Goal: Information Seeking & Learning: Check status

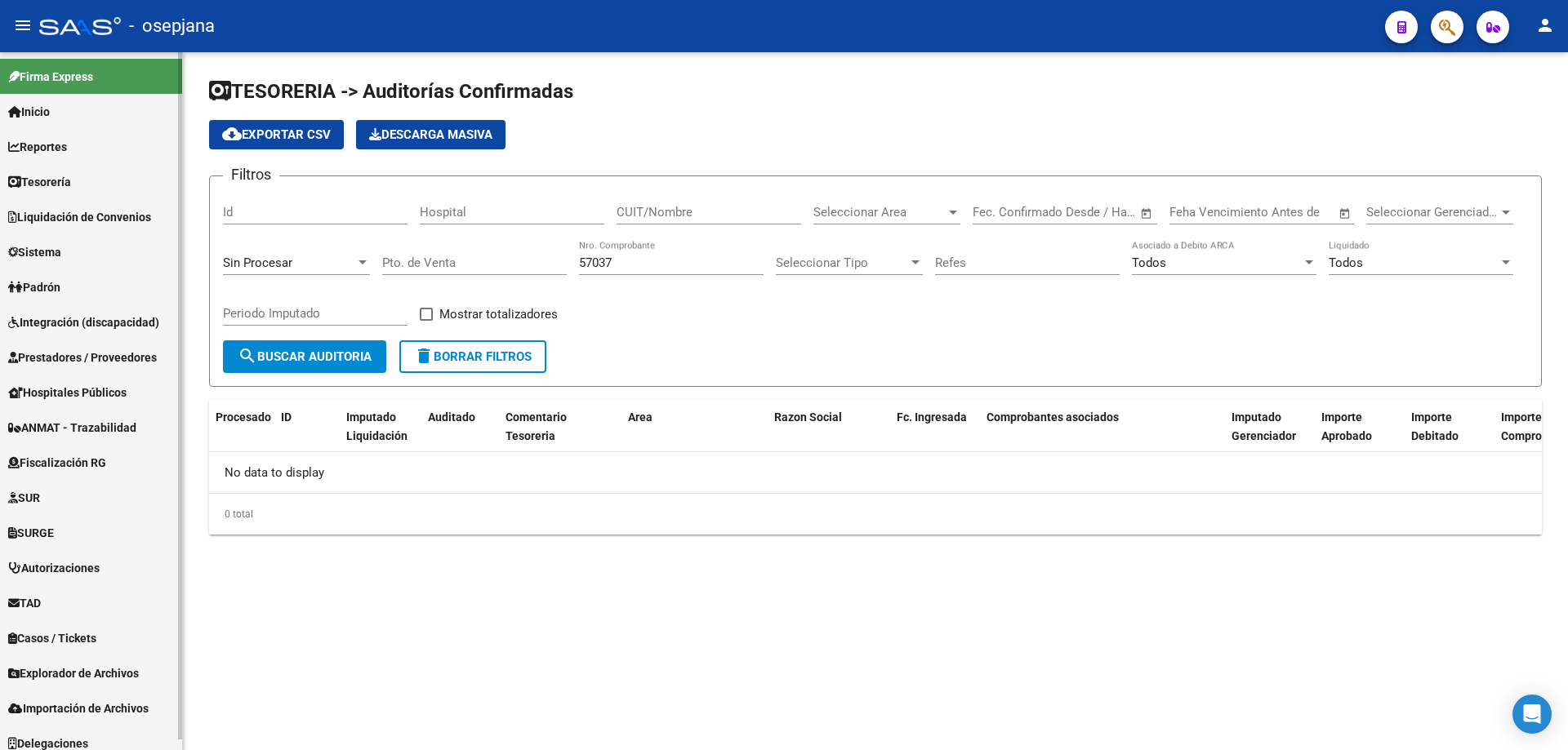
click at [78, 358] on span "Prestadores / Proveedores" at bounding box center [82, 357] width 148 height 18
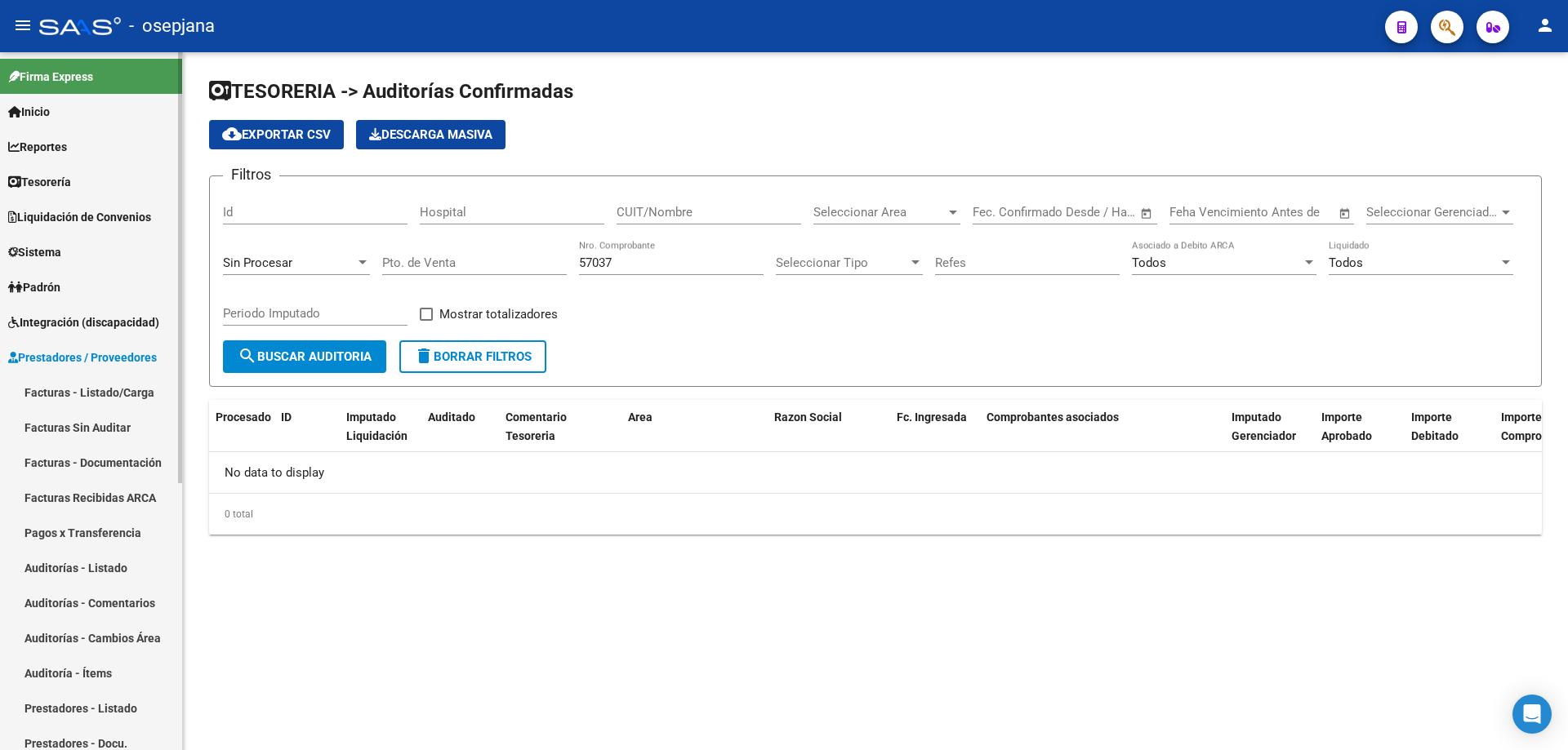
click at [82, 385] on link "Facturas - Listado/Carga" at bounding box center [91, 392] width 183 height 35
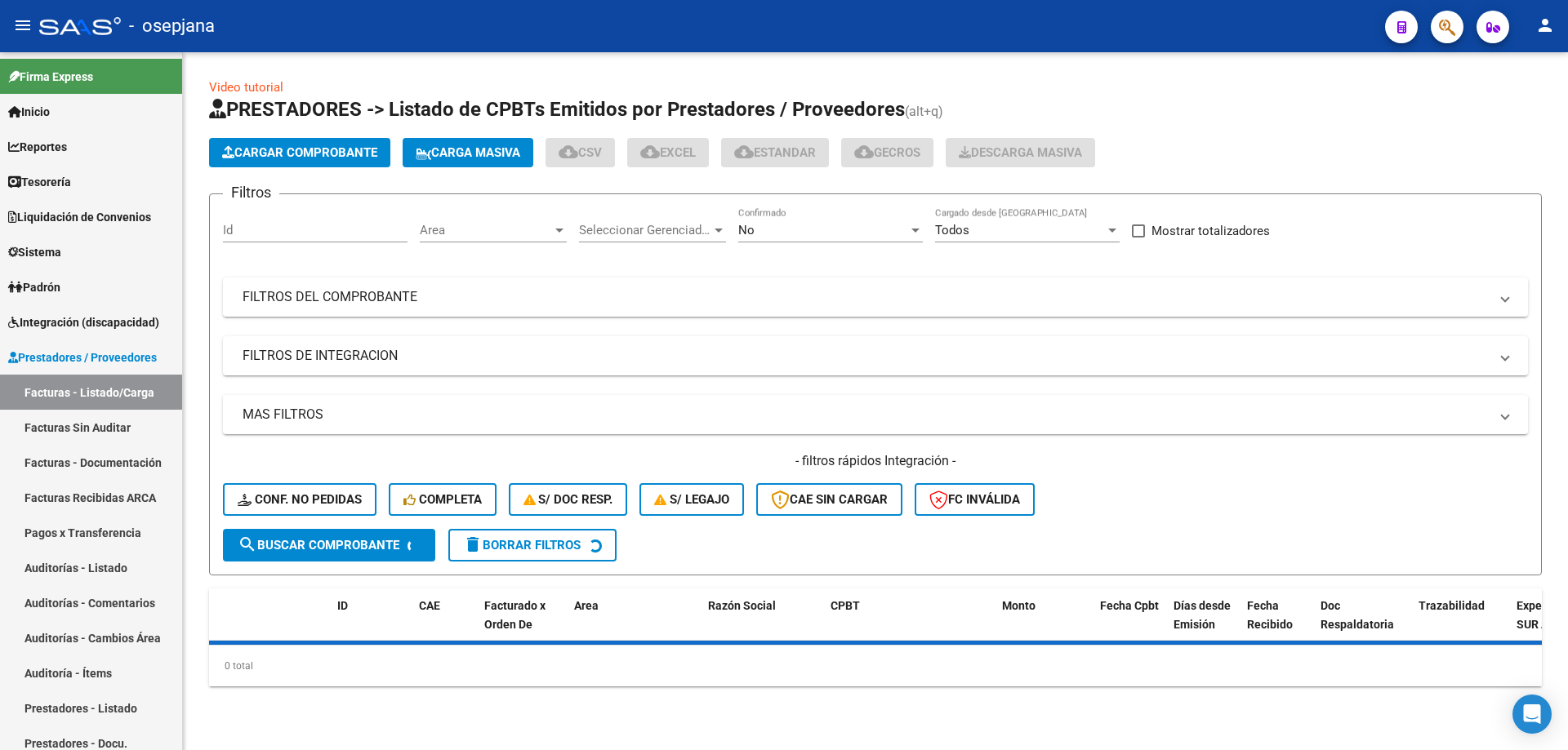
click at [687, 227] on span "Seleccionar Gerenciador" at bounding box center [645, 230] width 132 height 15
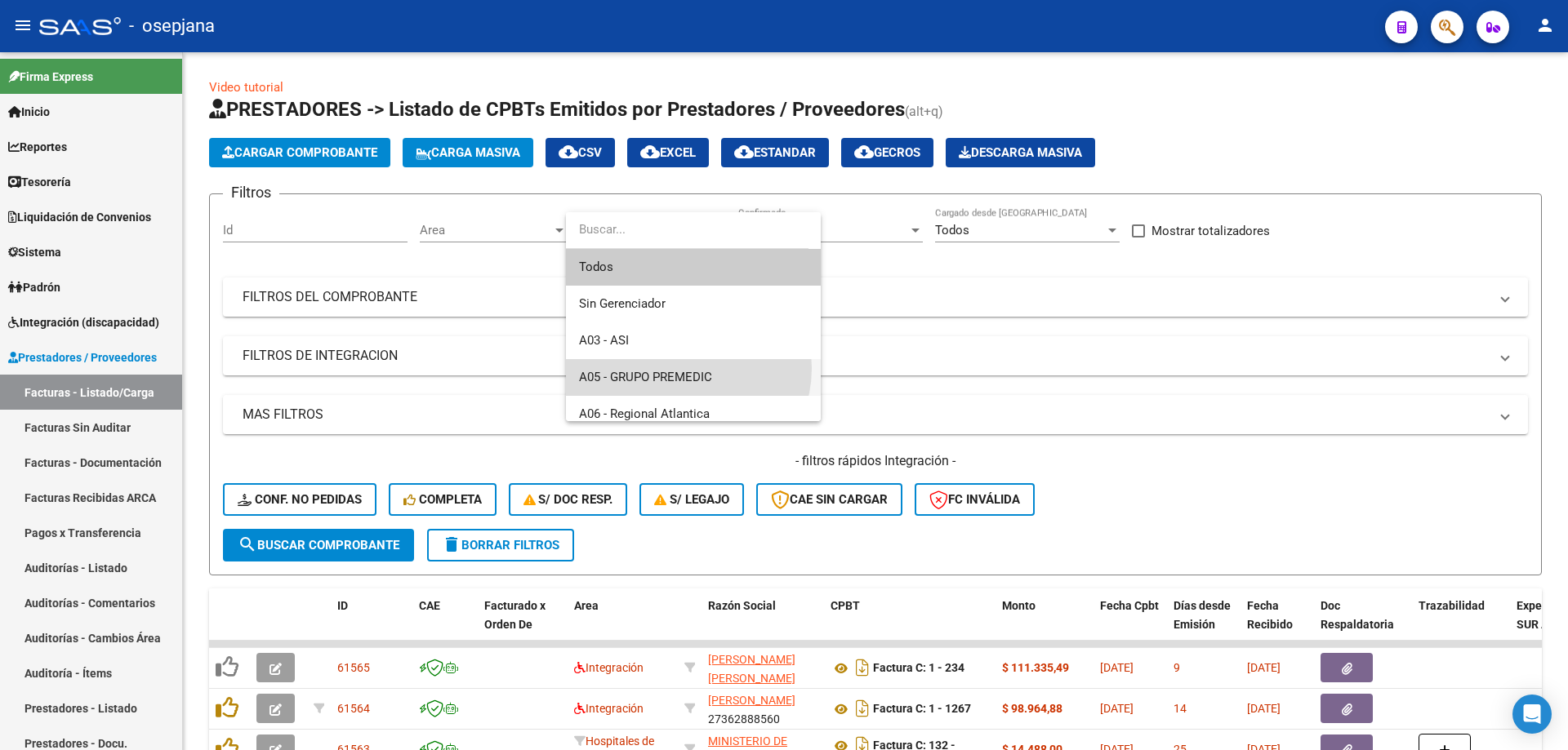
click at [684, 368] on span "A05 - GRUPO PREMEDIC" at bounding box center [693, 378] width 229 height 37
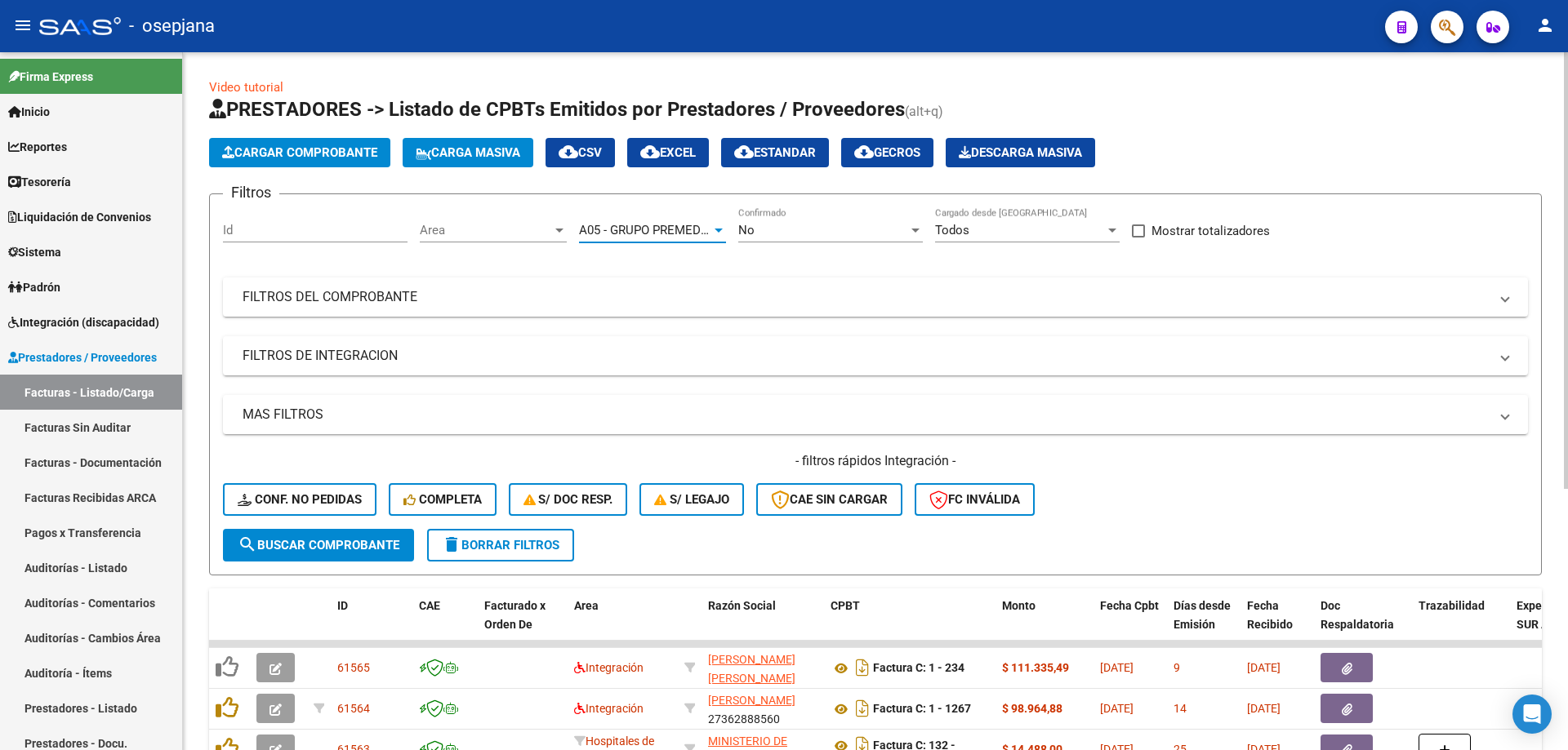
click at [360, 532] on button "search Buscar Comprobante" at bounding box center [319, 545] width 191 height 32
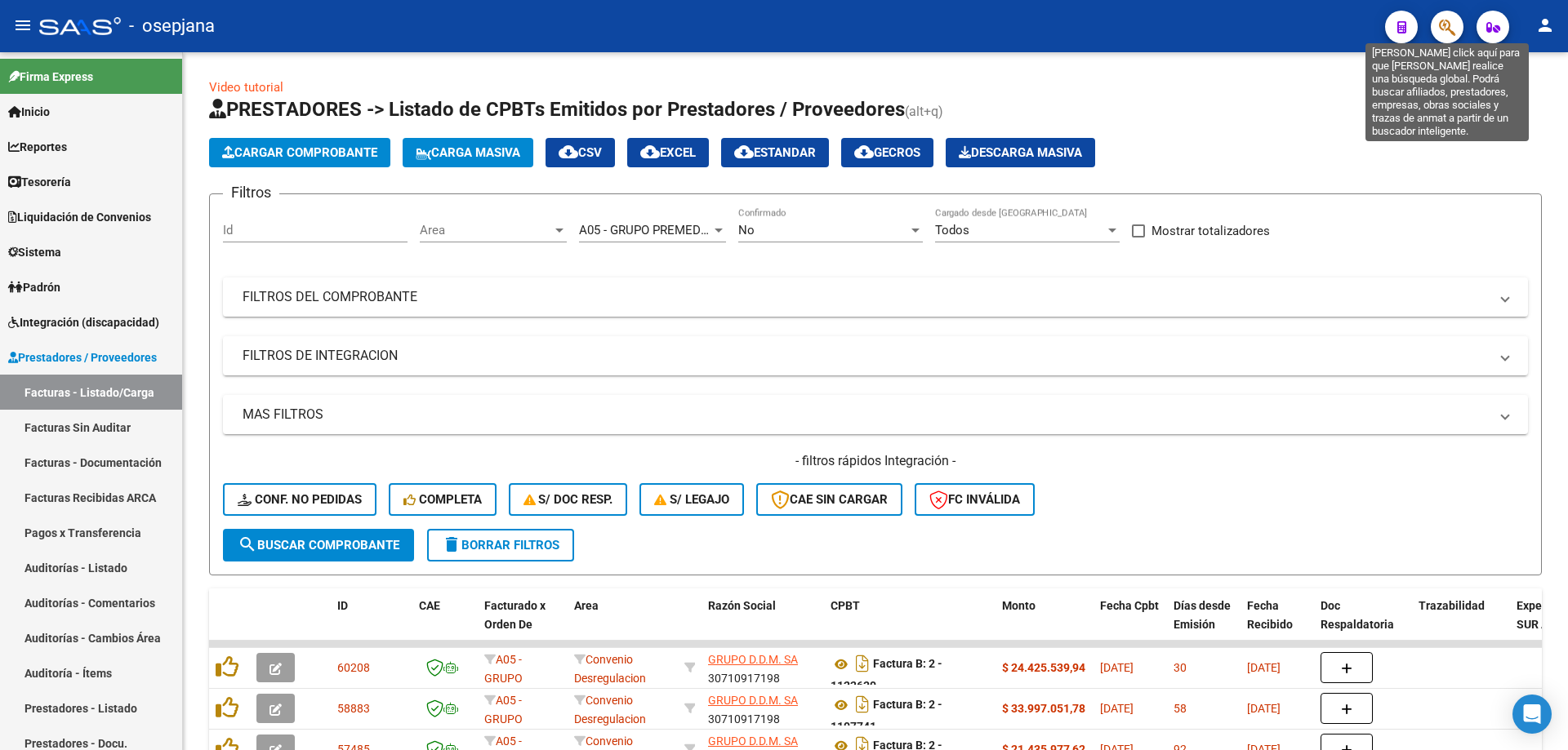
click at [1439, 29] on icon "button" at bounding box center [1447, 26] width 17 height 18
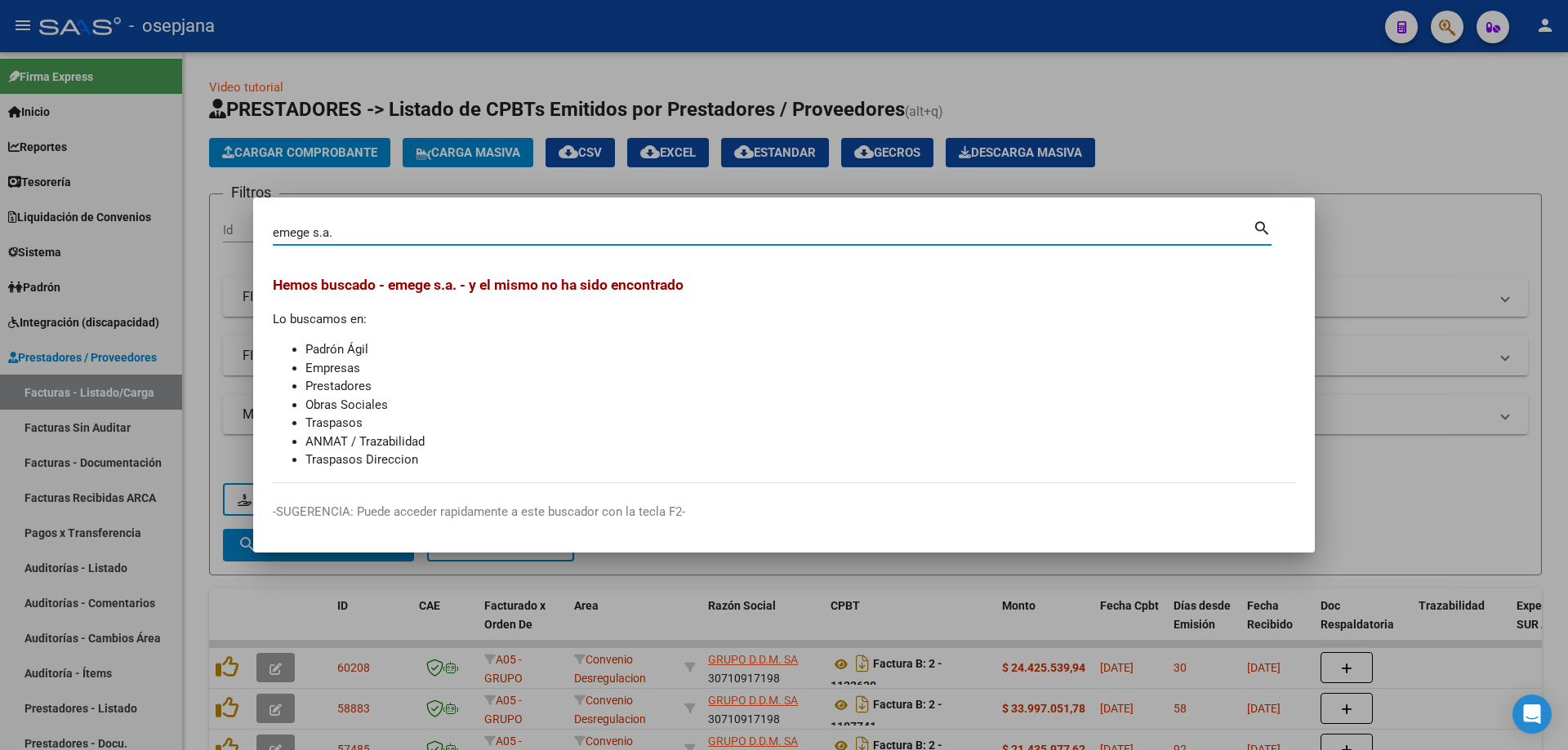
drag, startPoint x: 379, startPoint y: 236, endPoint x: 183, endPoint y: 227, distance: 196.2
click at [183, 227] on div "emege [PERSON_NAME] (apellido, dni, cuil, nro traspaso, cuit, obra social) sear…" at bounding box center [784, 375] width 1568 height 750
type input "EMEGE"
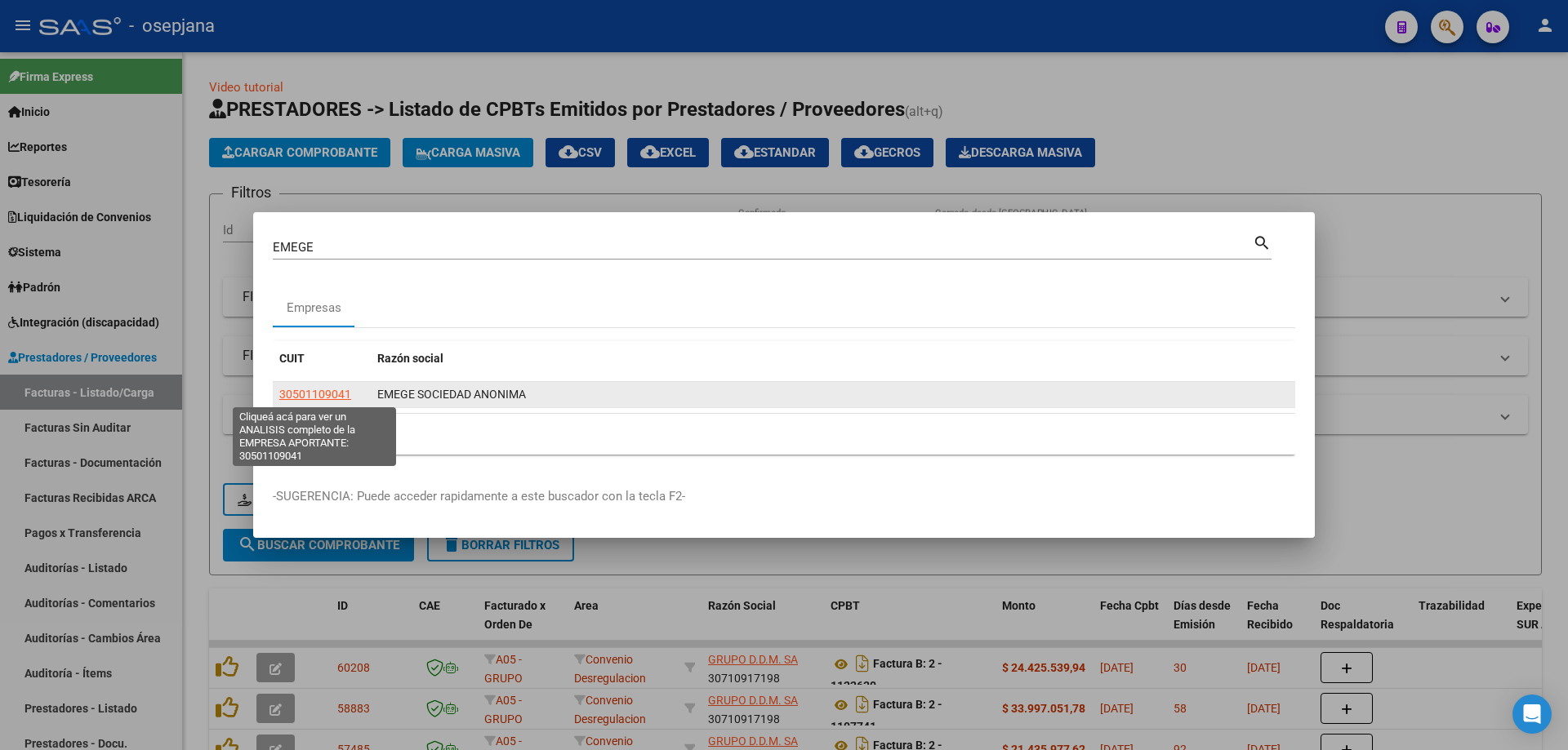
click at [313, 393] on span "30501109041" at bounding box center [315, 394] width 72 height 13
type textarea "30501109041"
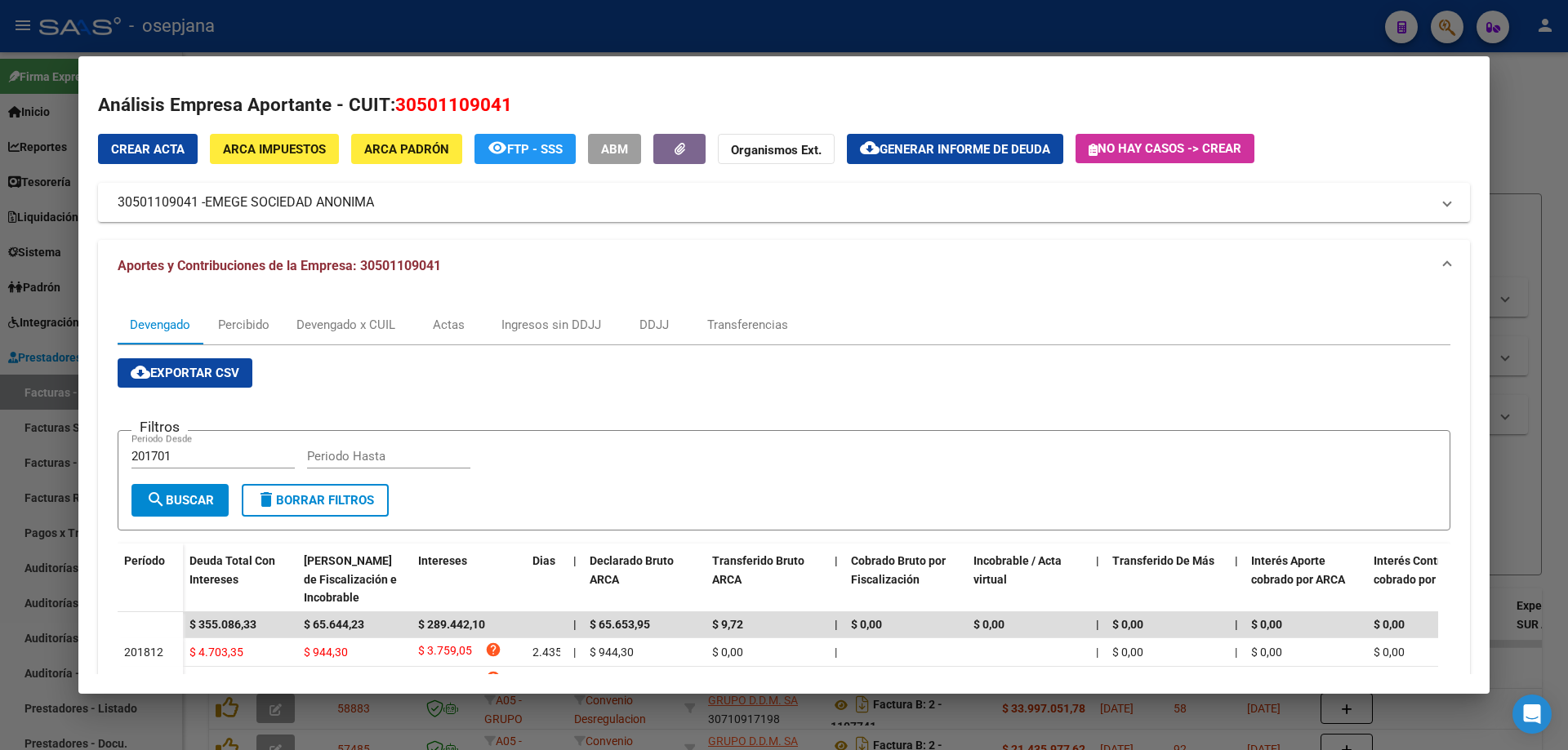
click at [991, 145] on span "Generar informe de deuda" at bounding box center [965, 149] width 171 height 15
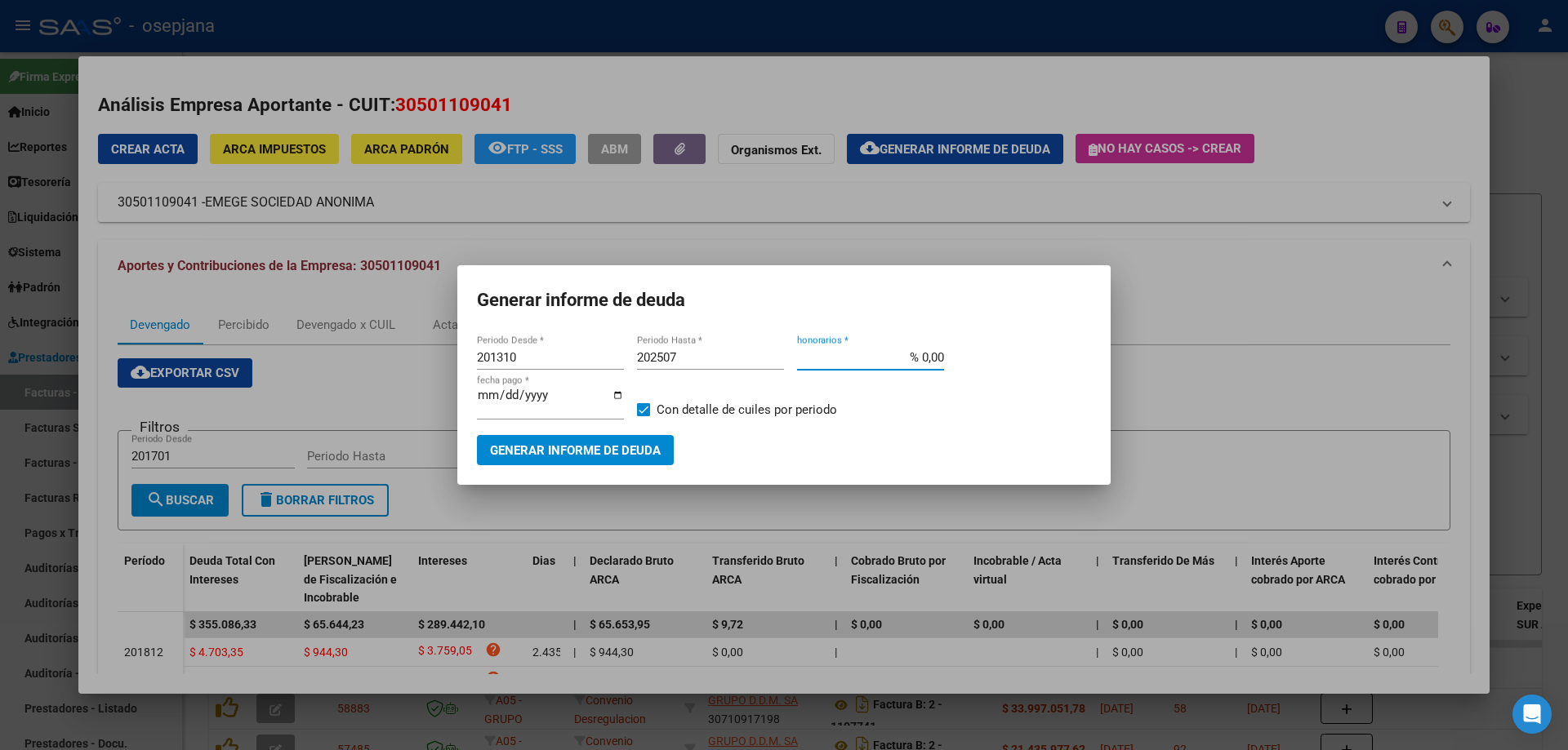
click at [927, 359] on input "% 0,00" at bounding box center [871, 357] width 147 height 15
type input "% 5,00"
click at [481, 396] on input "[DATE]" at bounding box center [551, 402] width 147 height 26
type input "[DATE]"
click at [598, 454] on span "Generar informe de deuda" at bounding box center [576, 450] width 171 height 15
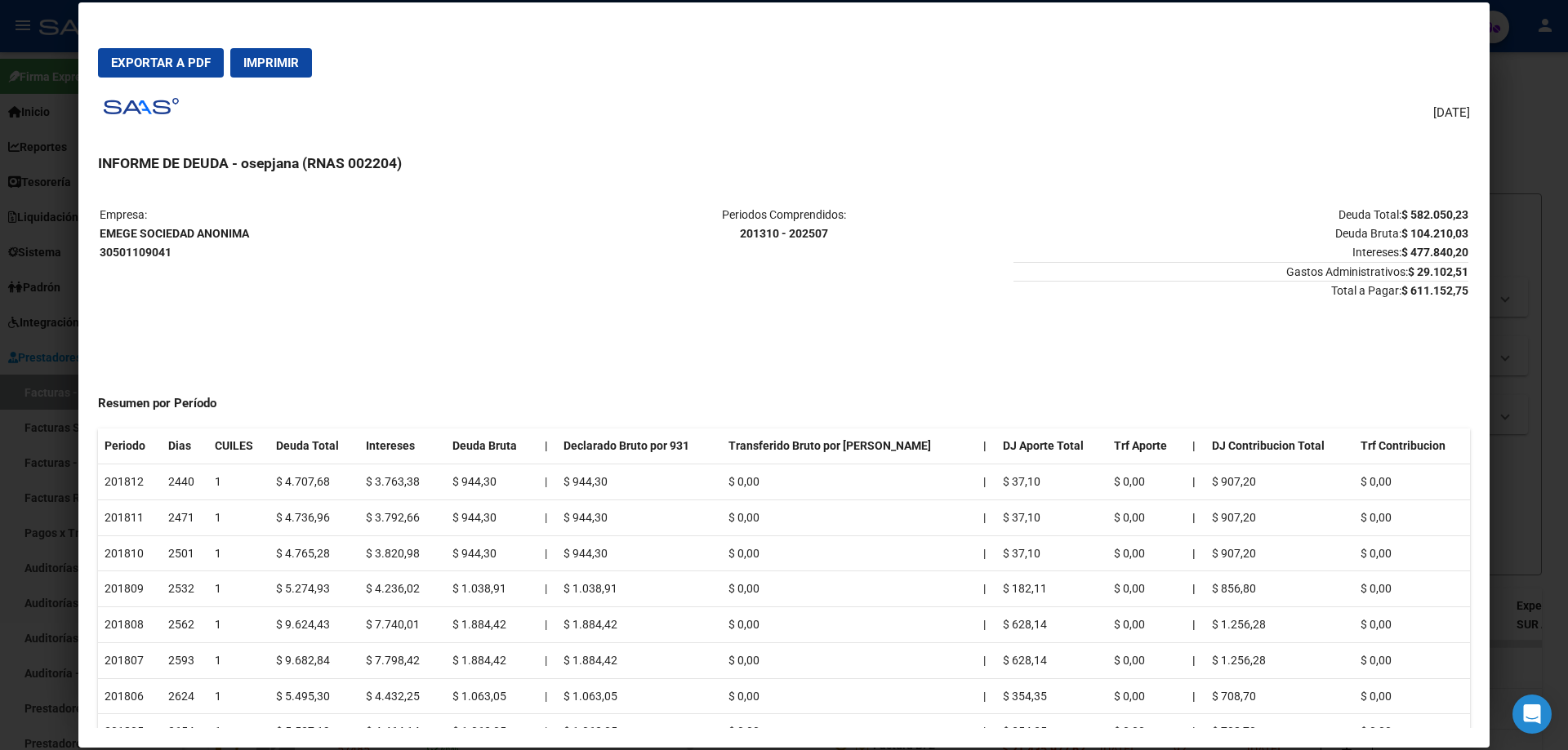
click at [30, 15] on div at bounding box center [784, 375] width 1568 height 750
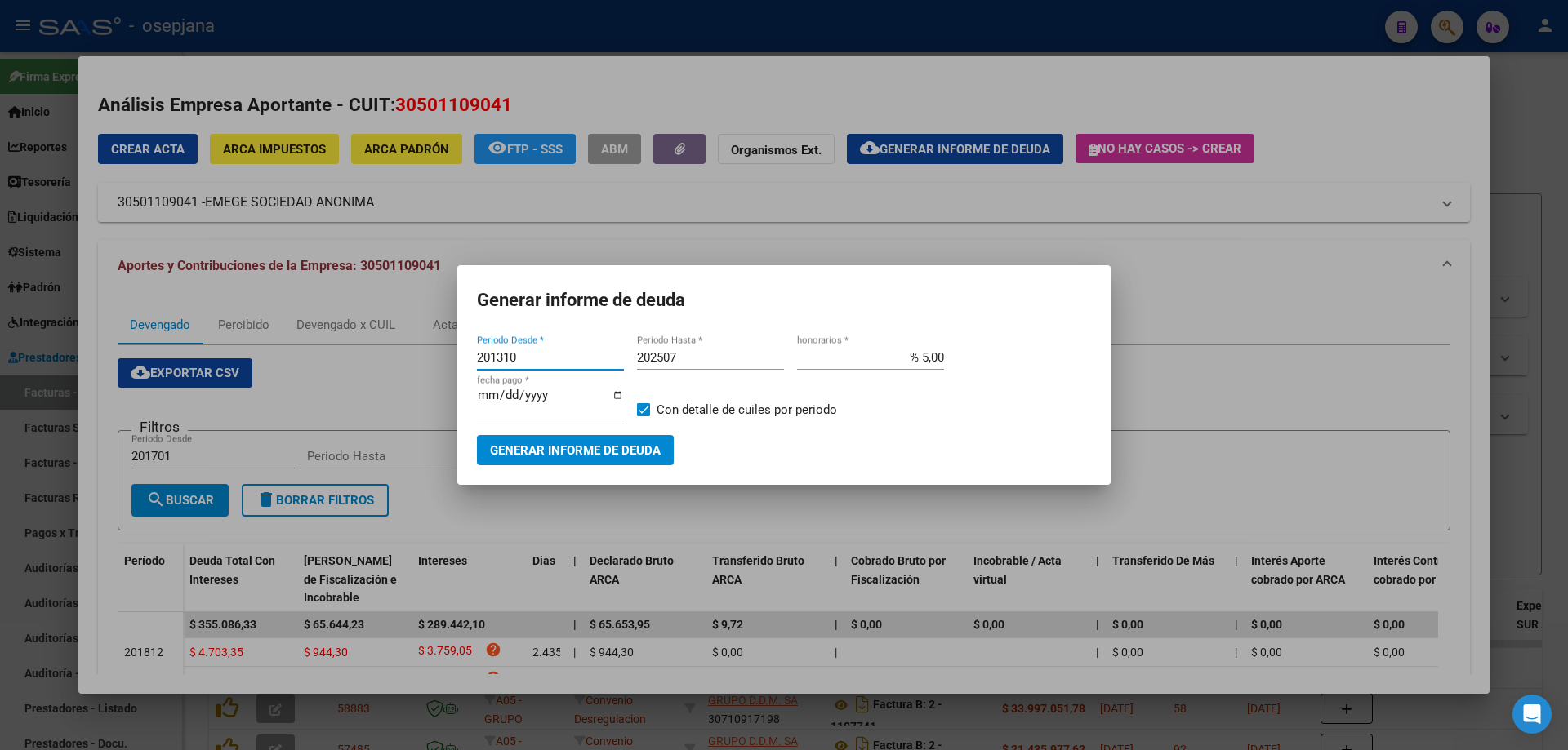
drag, startPoint x: 564, startPoint y: 360, endPoint x: 389, endPoint y: 354, distance: 175.1
click at [389, 354] on div "EMEGE Buscar (apellido, dni, cuil, nro traspaso, cuit, obra social) search Empr…" at bounding box center [784, 375] width 1568 height 750
type input "200001"
click at [543, 454] on span "Generar informe de deuda" at bounding box center [576, 450] width 171 height 15
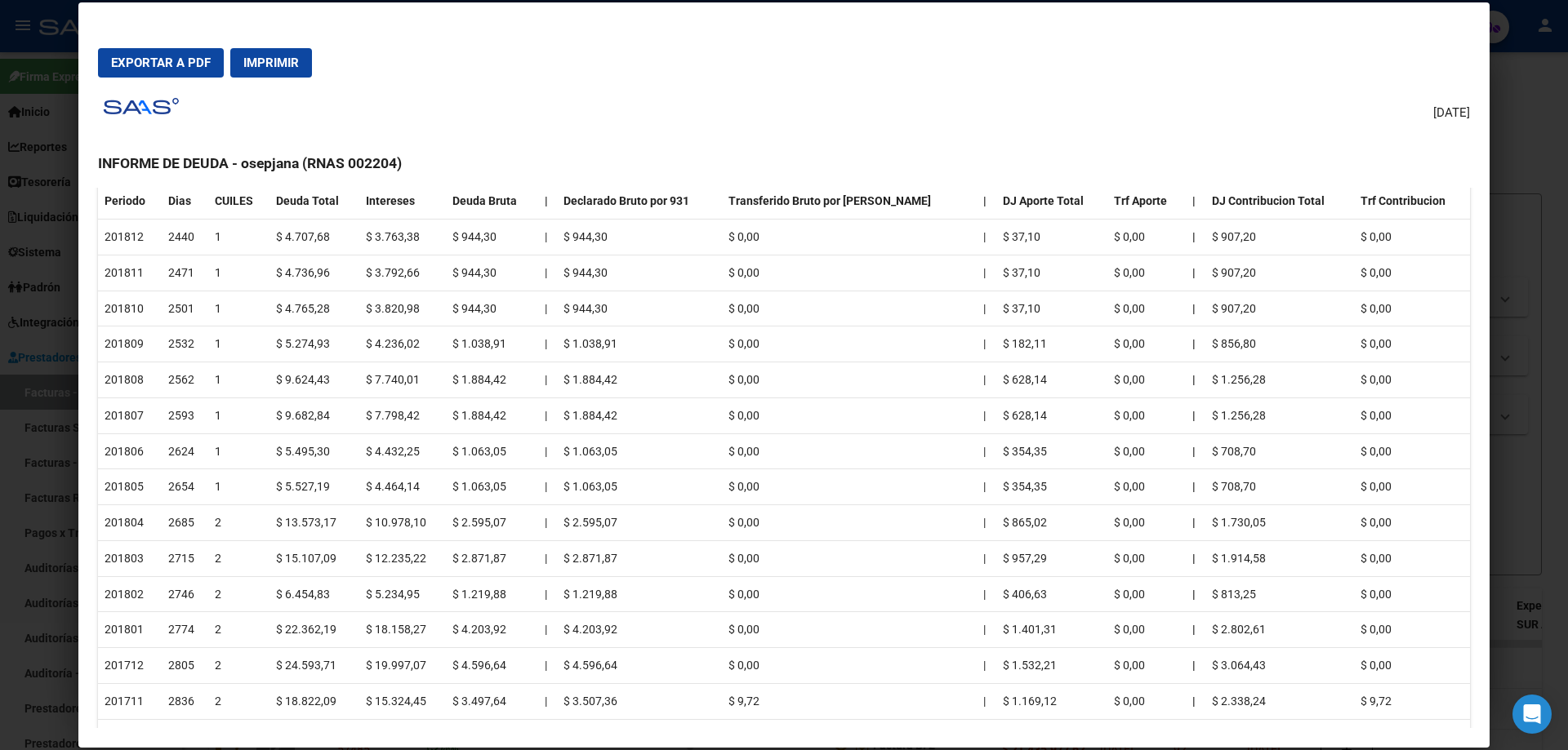
scroll to position [163, 0]
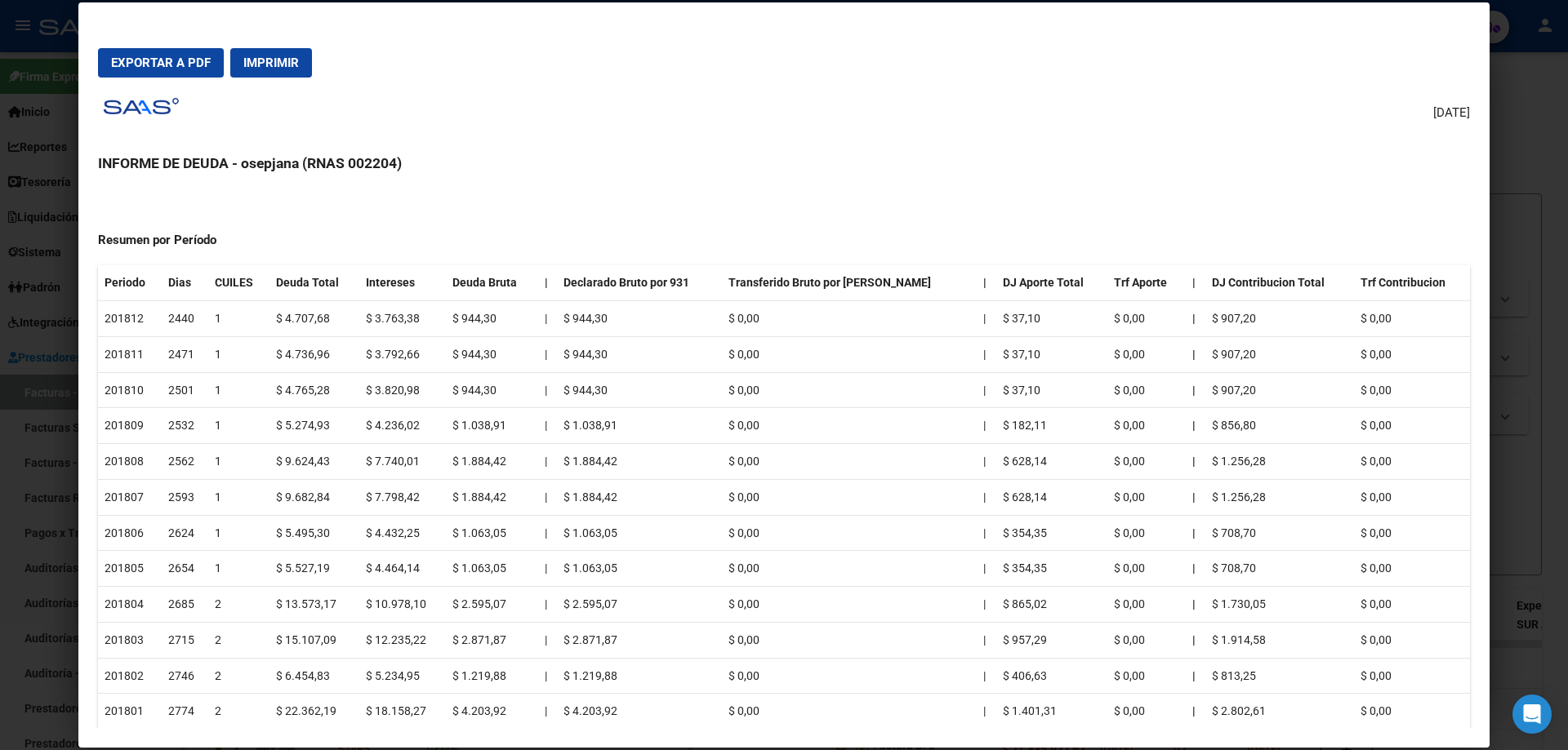
click at [39, 58] on div at bounding box center [784, 375] width 1568 height 750
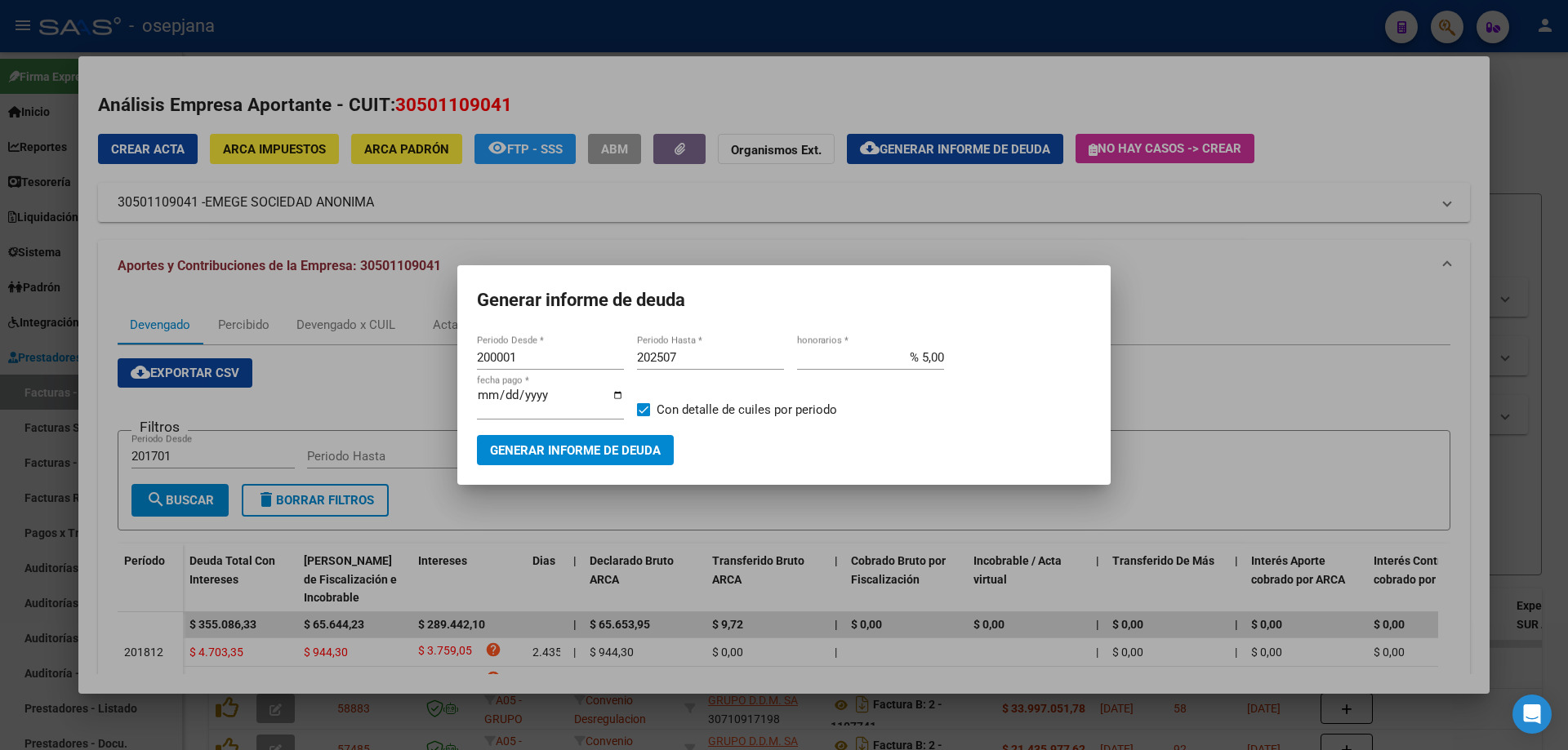
click at [735, 37] on div at bounding box center [784, 375] width 1568 height 750
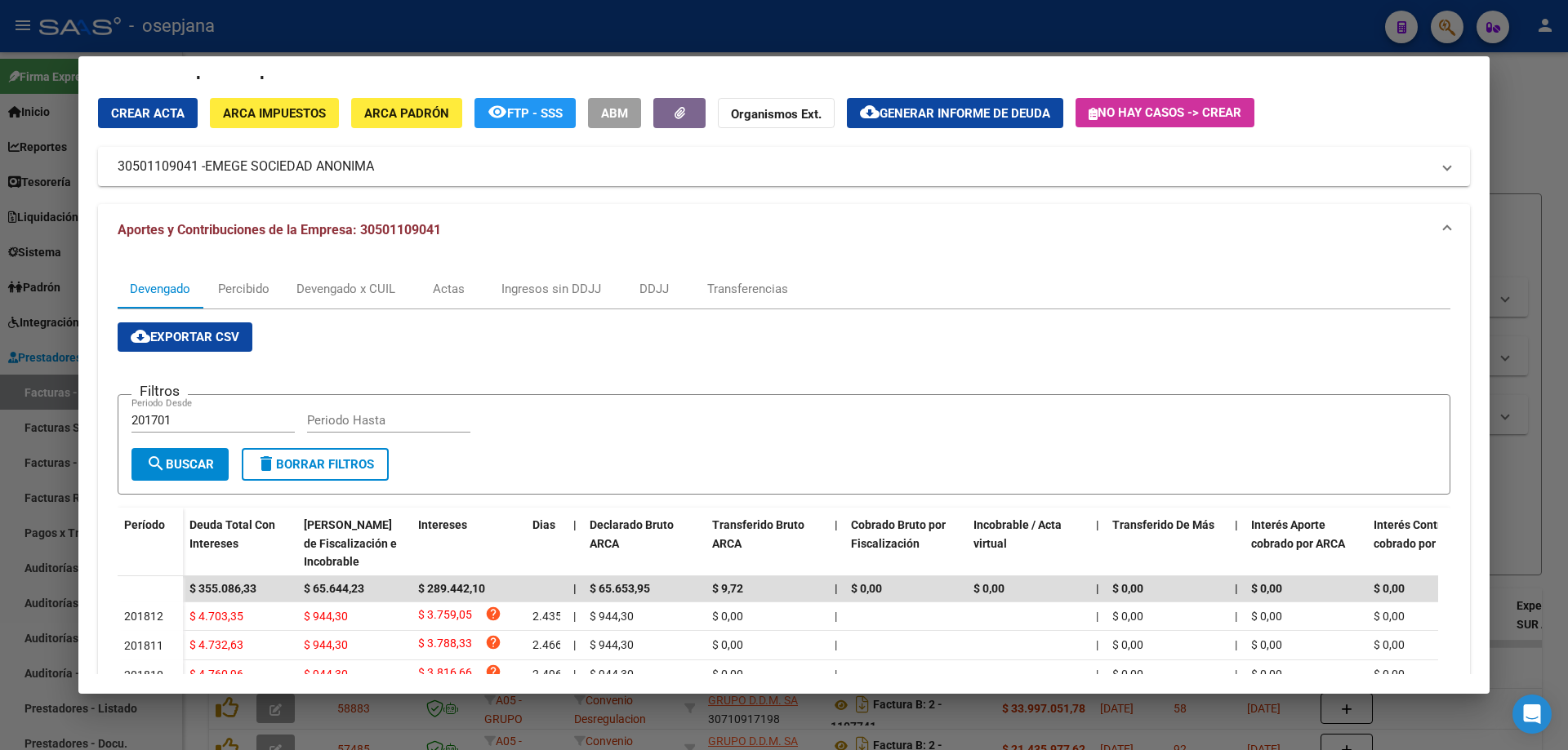
scroll to position [362, 0]
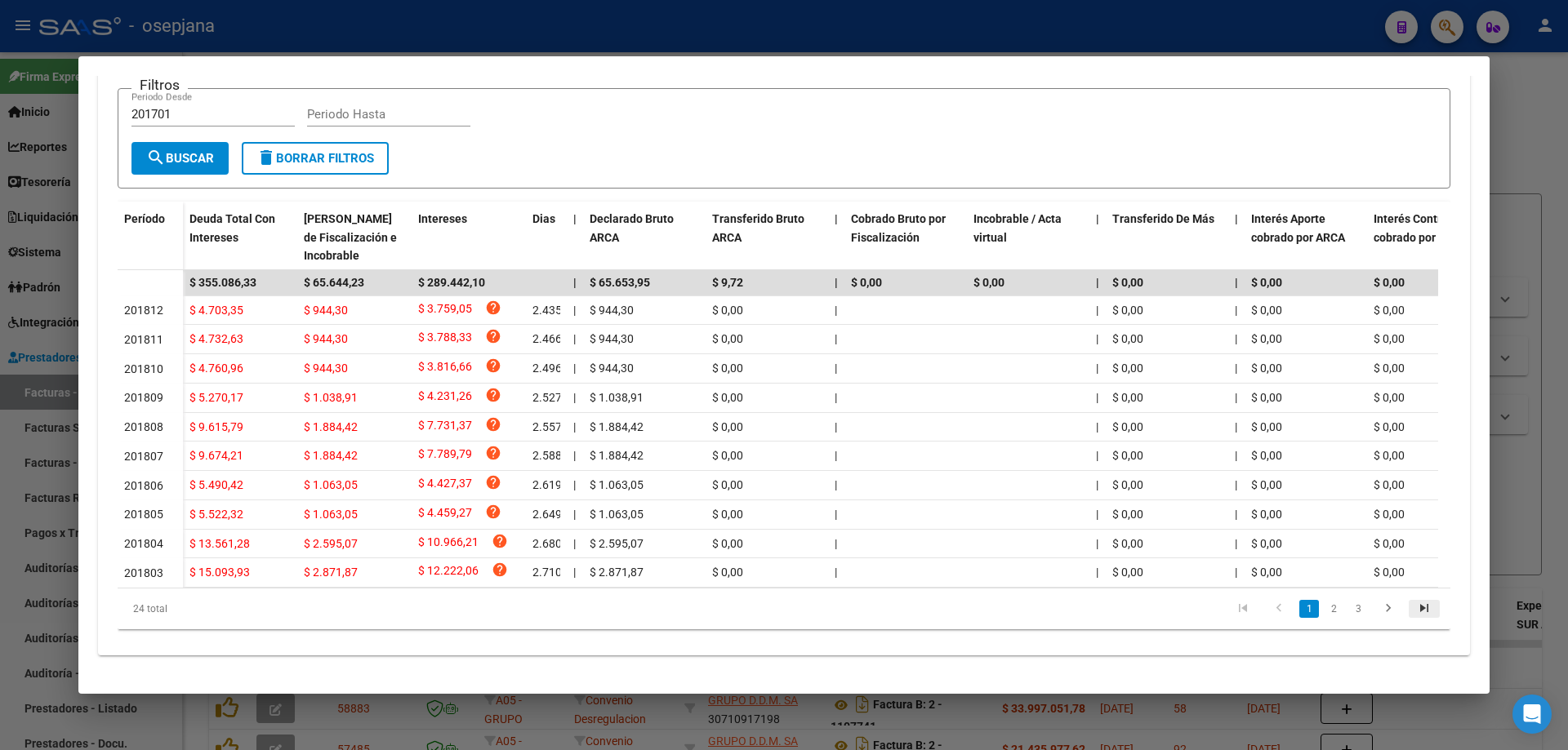
click at [1414, 609] on icon "go to last page" at bounding box center [1424, 611] width 21 height 19
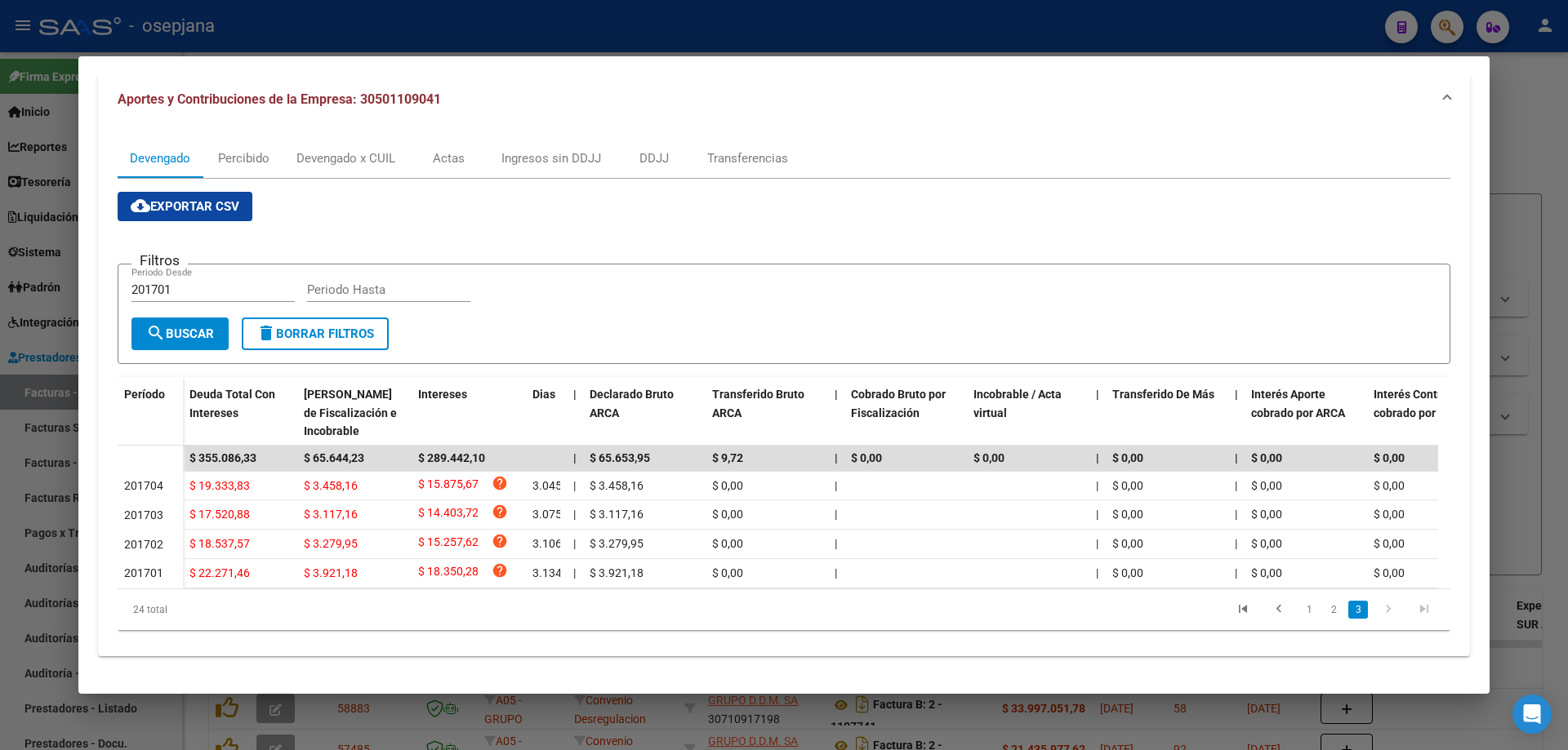
scroll to position [0, 0]
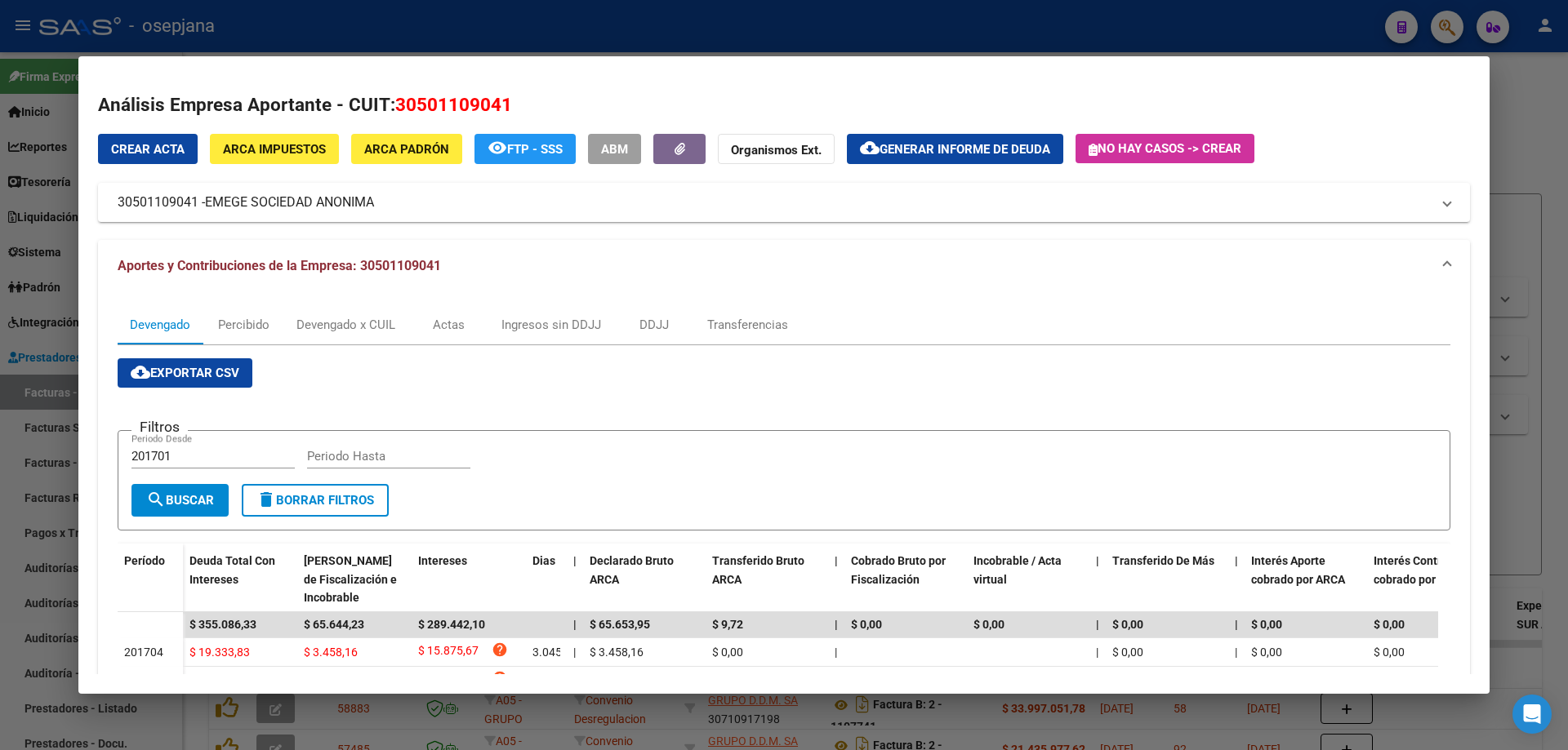
click at [1001, 141] on span "cloud_download Generar informe de deuda" at bounding box center [955, 148] width 190 height 15
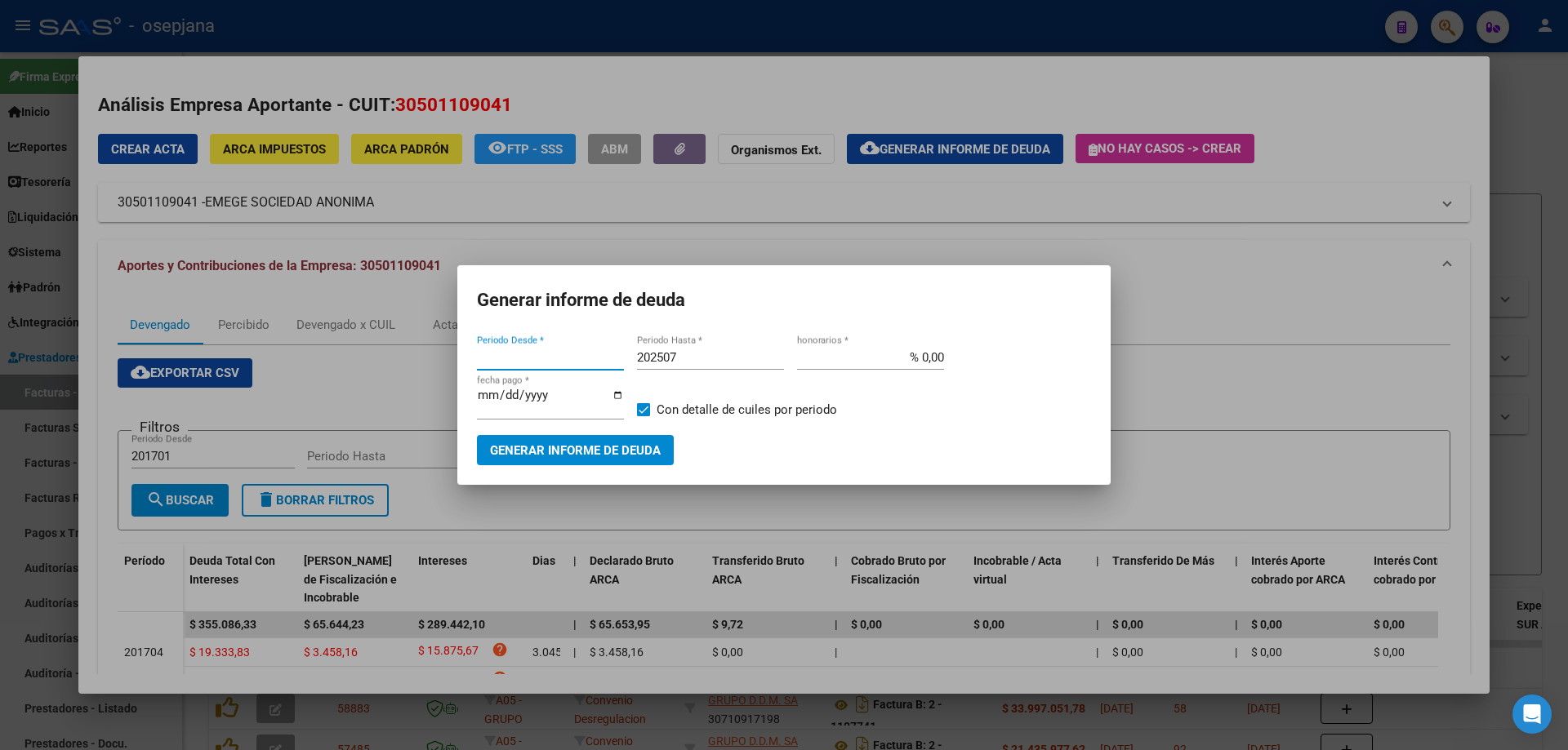
type input "201310"
click at [568, 450] on span "Generar informe de deuda" at bounding box center [576, 450] width 171 height 15
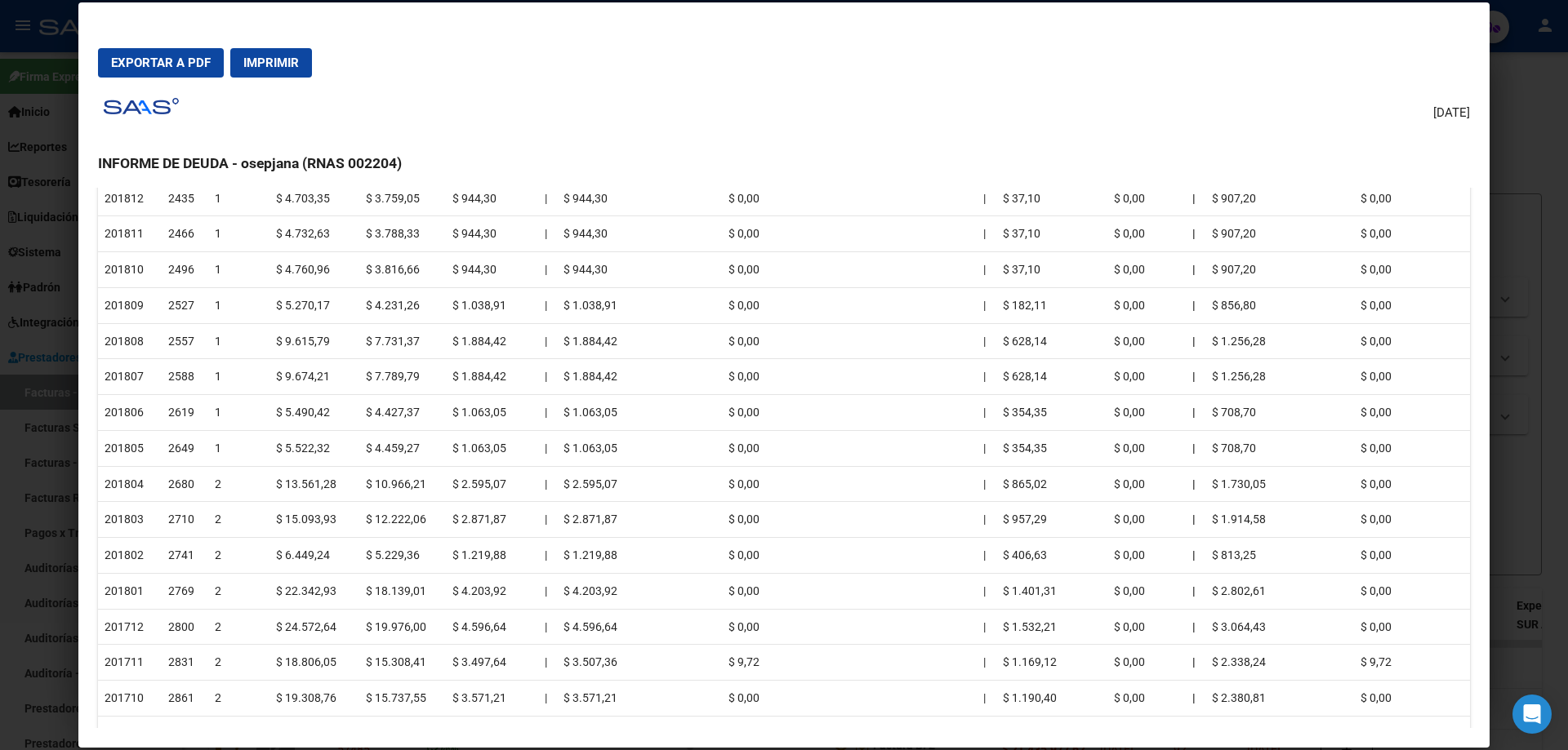
scroll to position [163, 0]
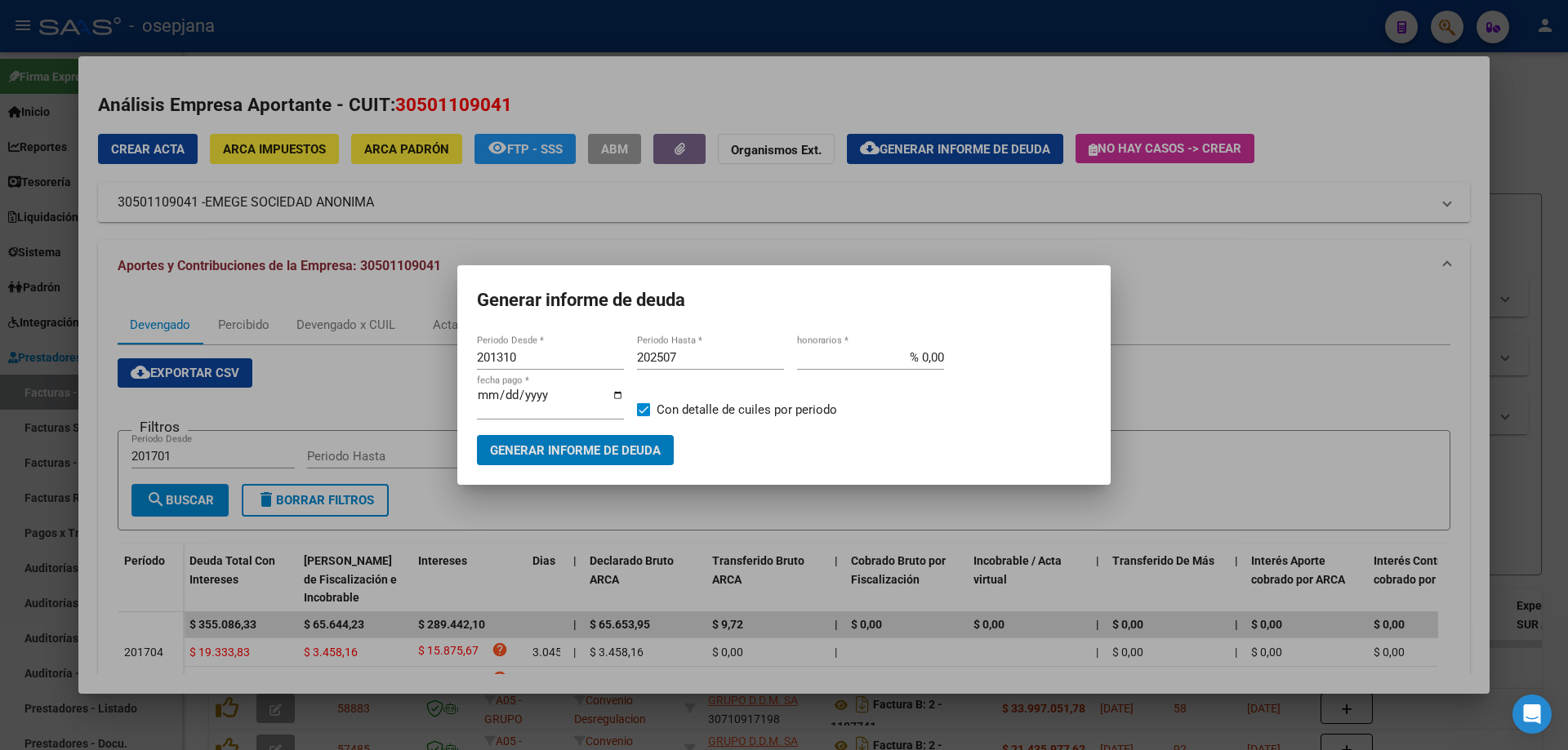
click at [630, 444] on span "Generar informe de deuda" at bounding box center [576, 450] width 171 height 15
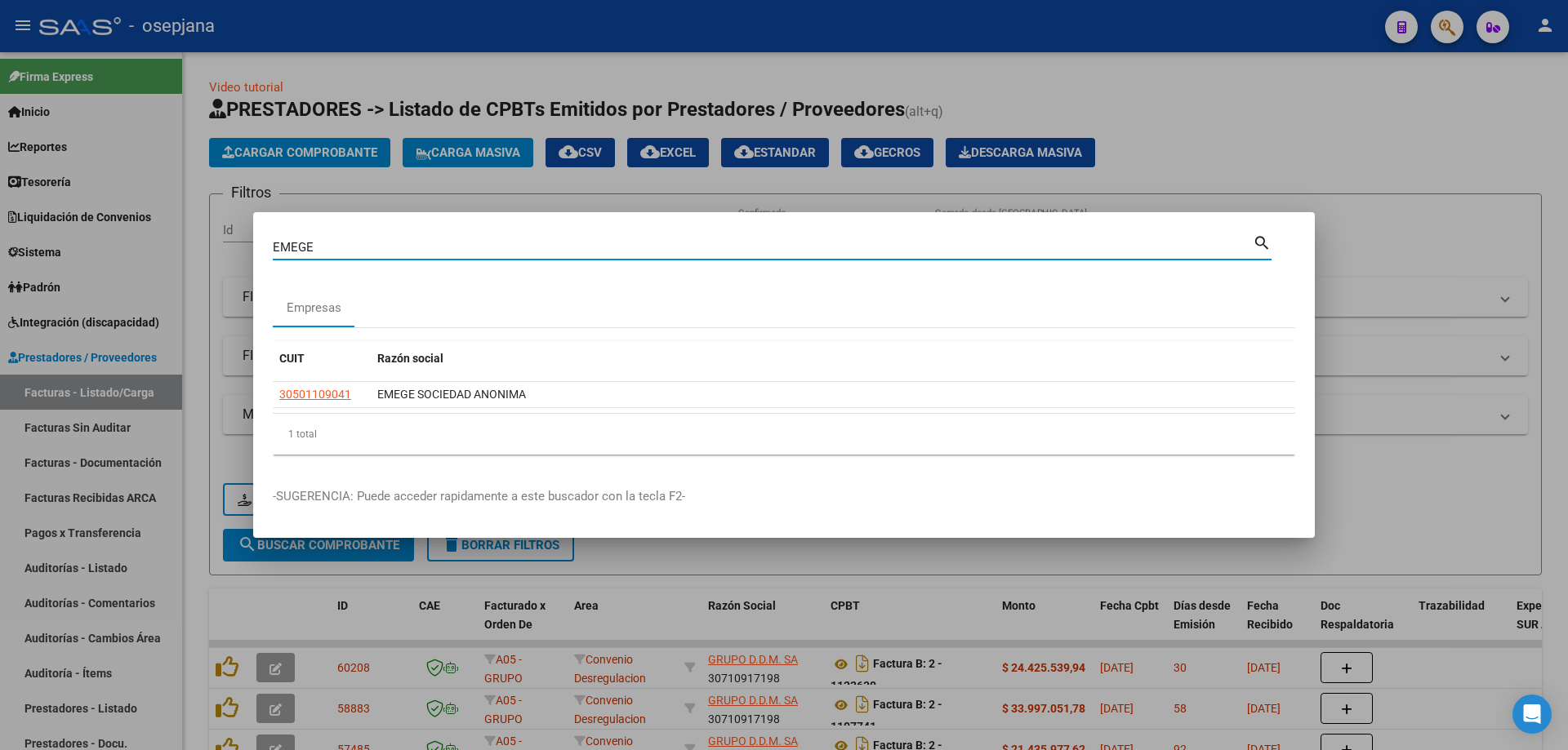
drag, startPoint x: 361, startPoint y: 246, endPoint x: 222, endPoint y: 242, distance: 139.1
click at [222, 242] on div "EMEGE Buscar (apellido, dni, cuil, nro traspaso, cuit, obra social) search Empr…" at bounding box center [784, 375] width 1568 height 750
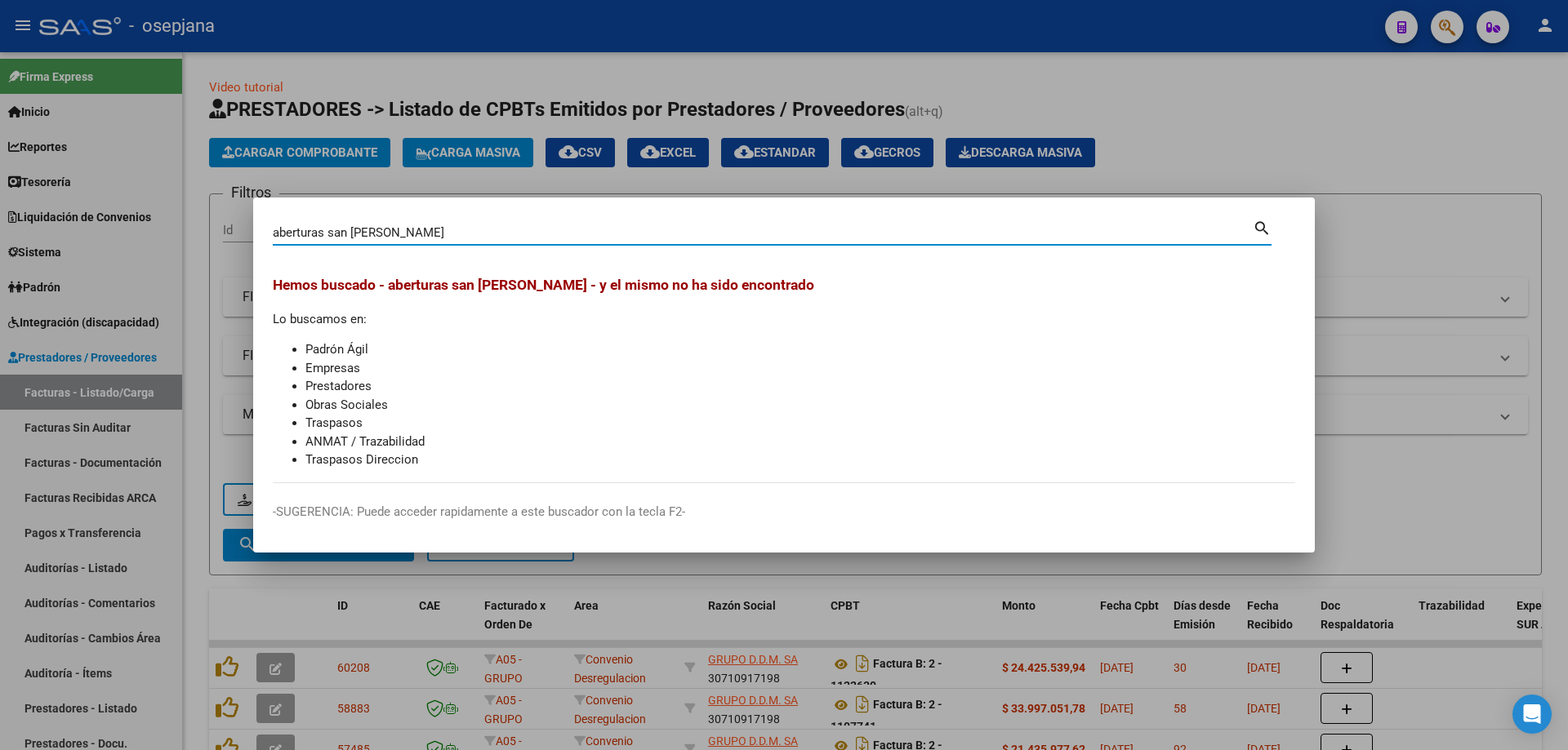
drag, startPoint x: 338, startPoint y: 230, endPoint x: 390, endPoint y: 230, distance: 52.0
click at [390, 230] on input "aberturas san [PERSON_NAME]" at bounding box center [763, 232] width 980 height 15
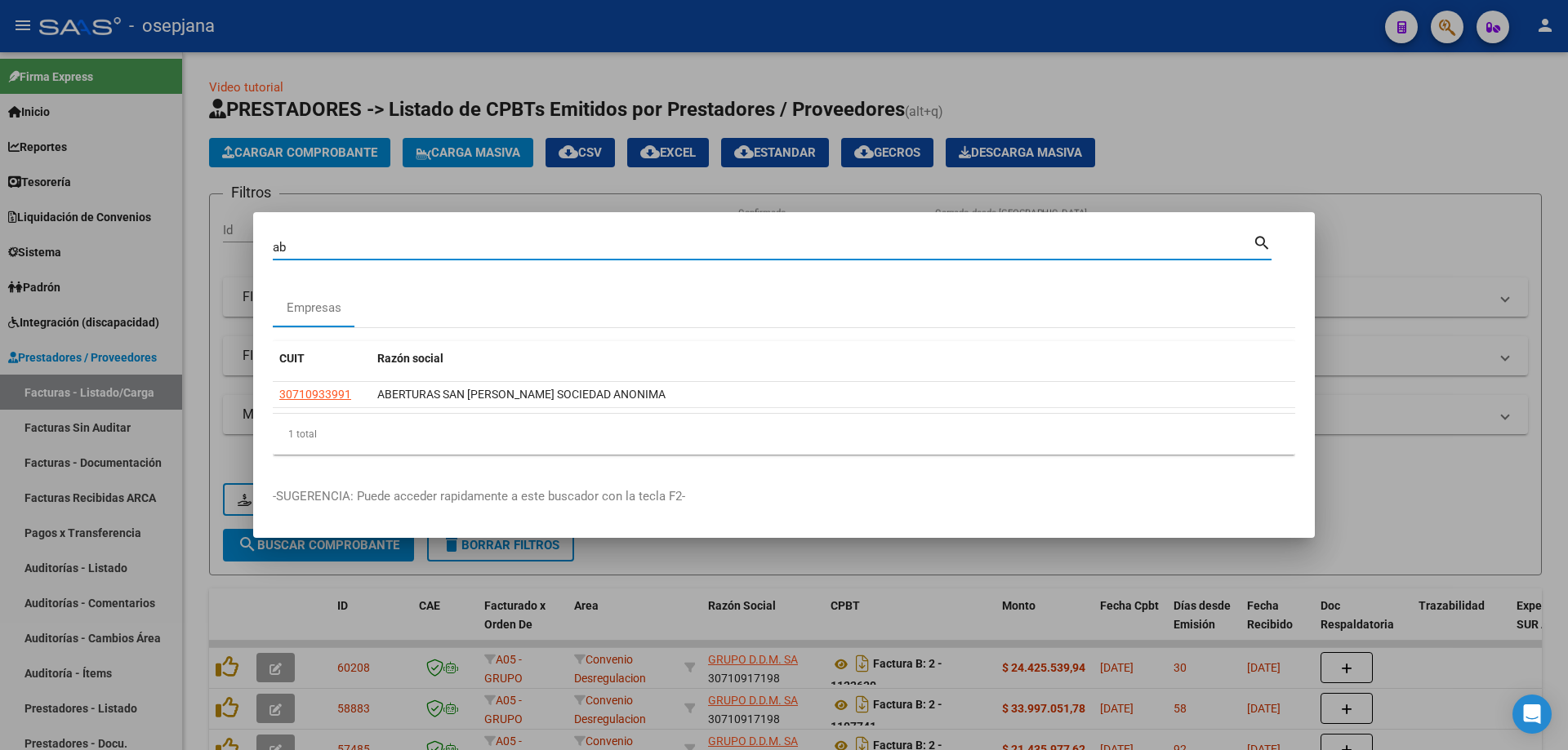
type input "a"
type input "alimentos embutidos"
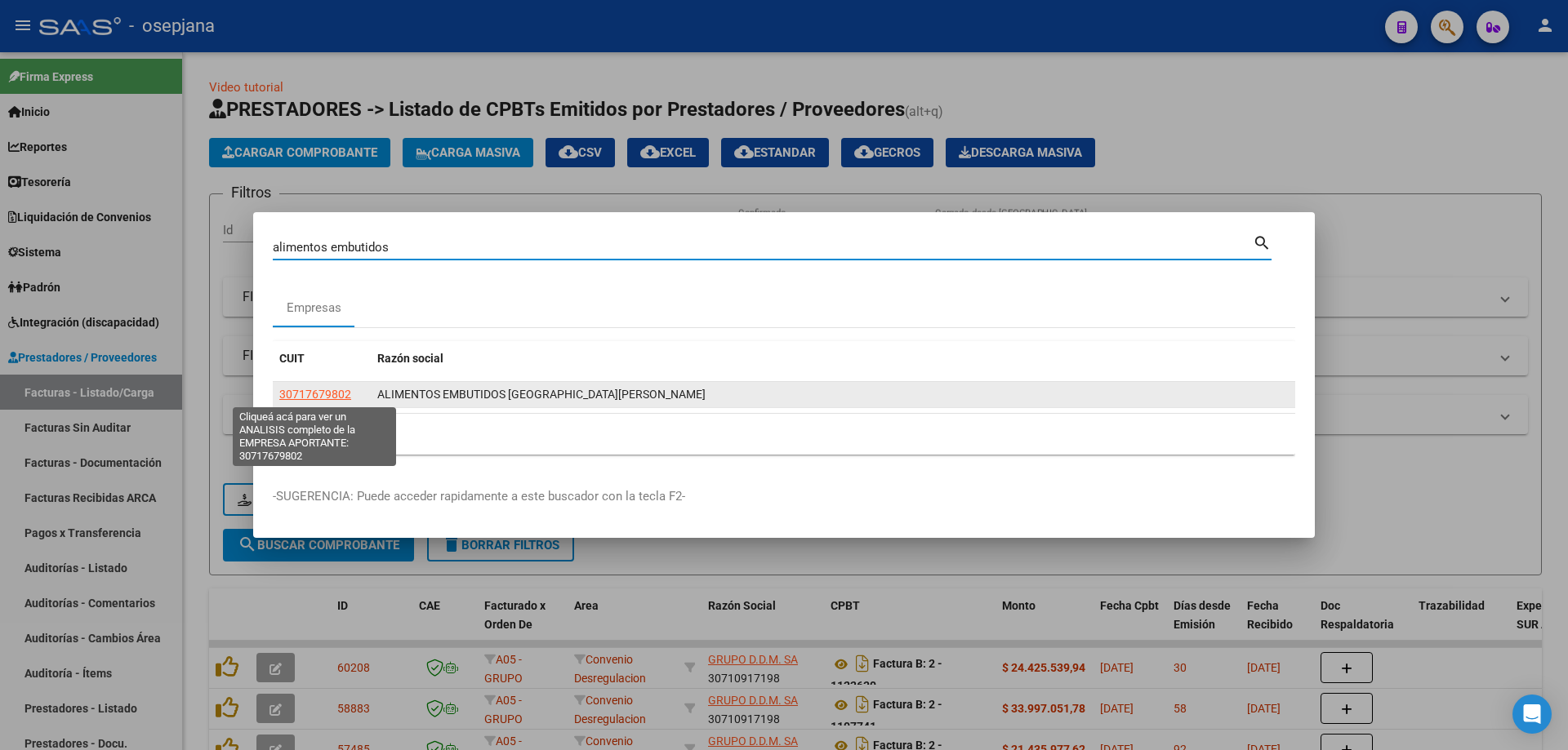
click at [328, 389] on span "30717679802" at bounding box center [315, 394] width 72 height 13
type textarea "30717679802"
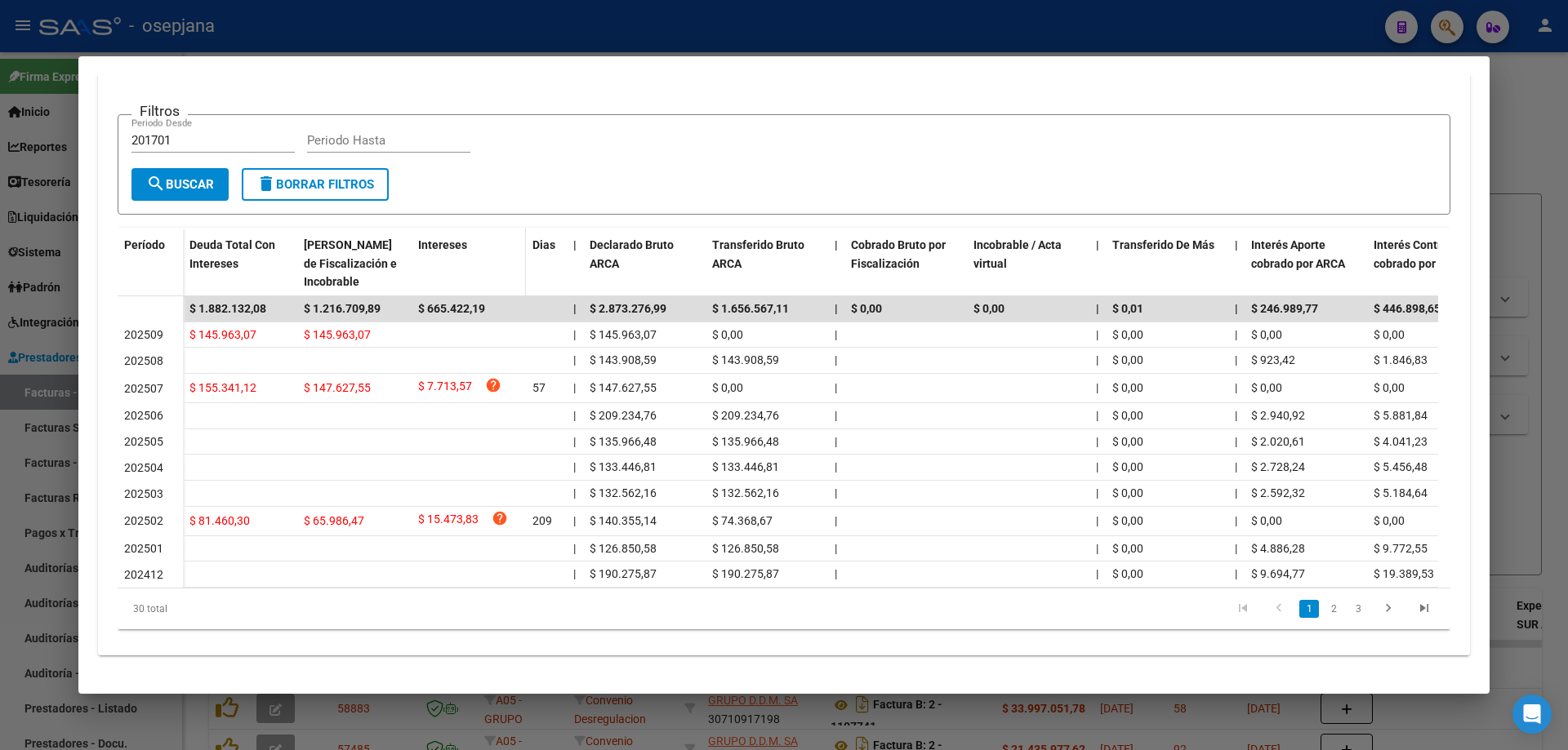
scroll to position [330, 0]
click at [1379, 608] on icon "go to next page" at bounding box center [1388, 611] width 21 height 19
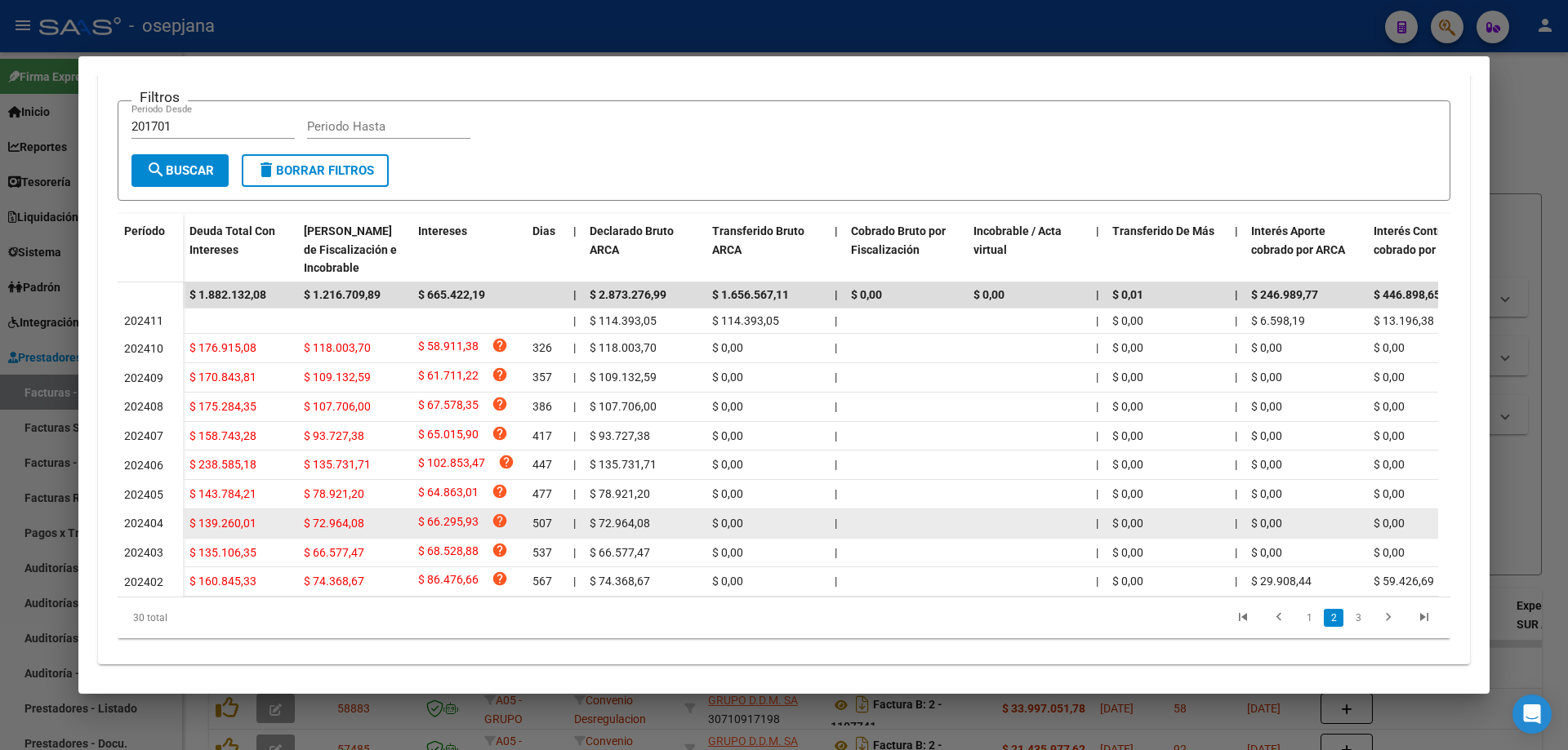
scroll to position [359, 0]
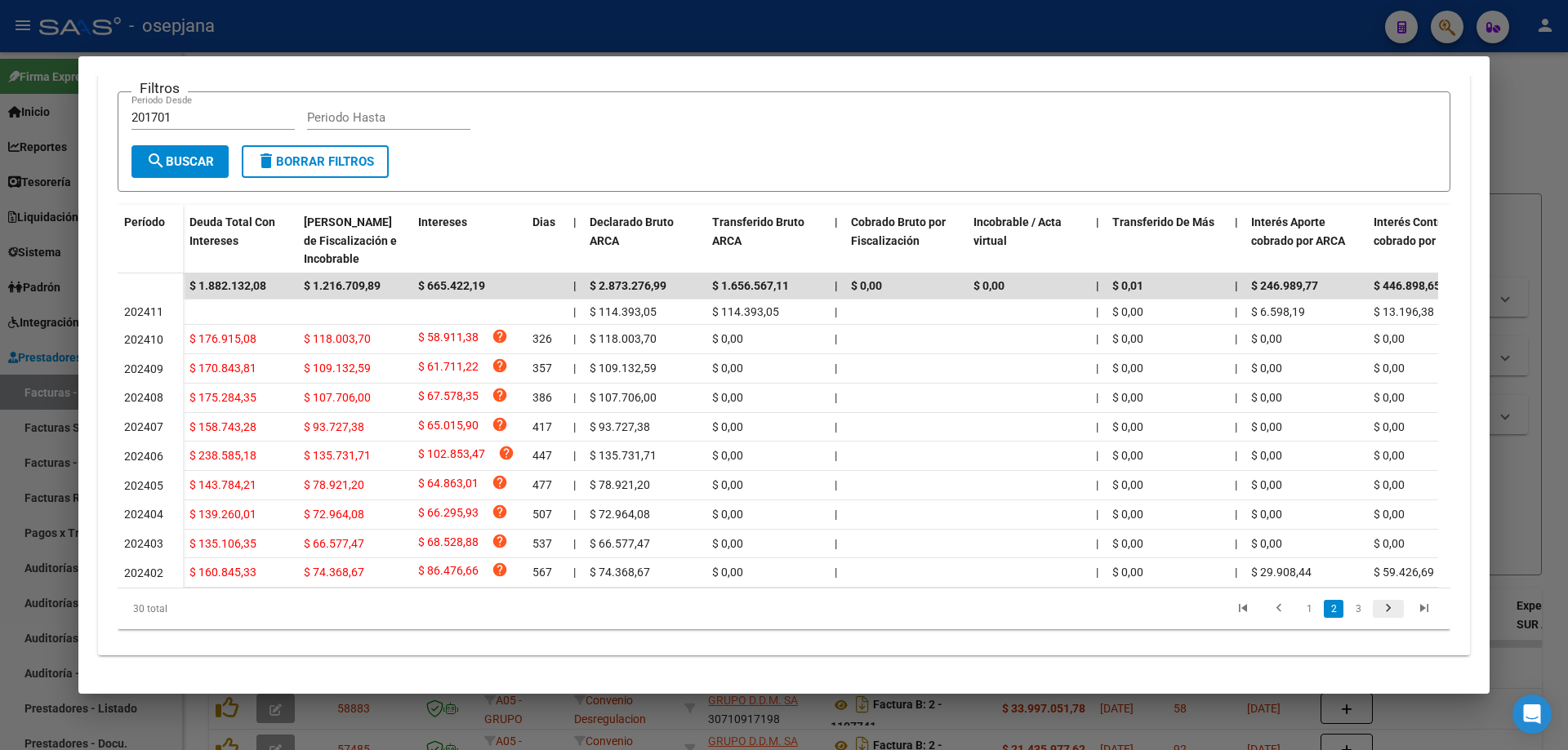
click at [1385, 604] on icon "go to next page" at bounding box center [1388, 611] width 21 height 19
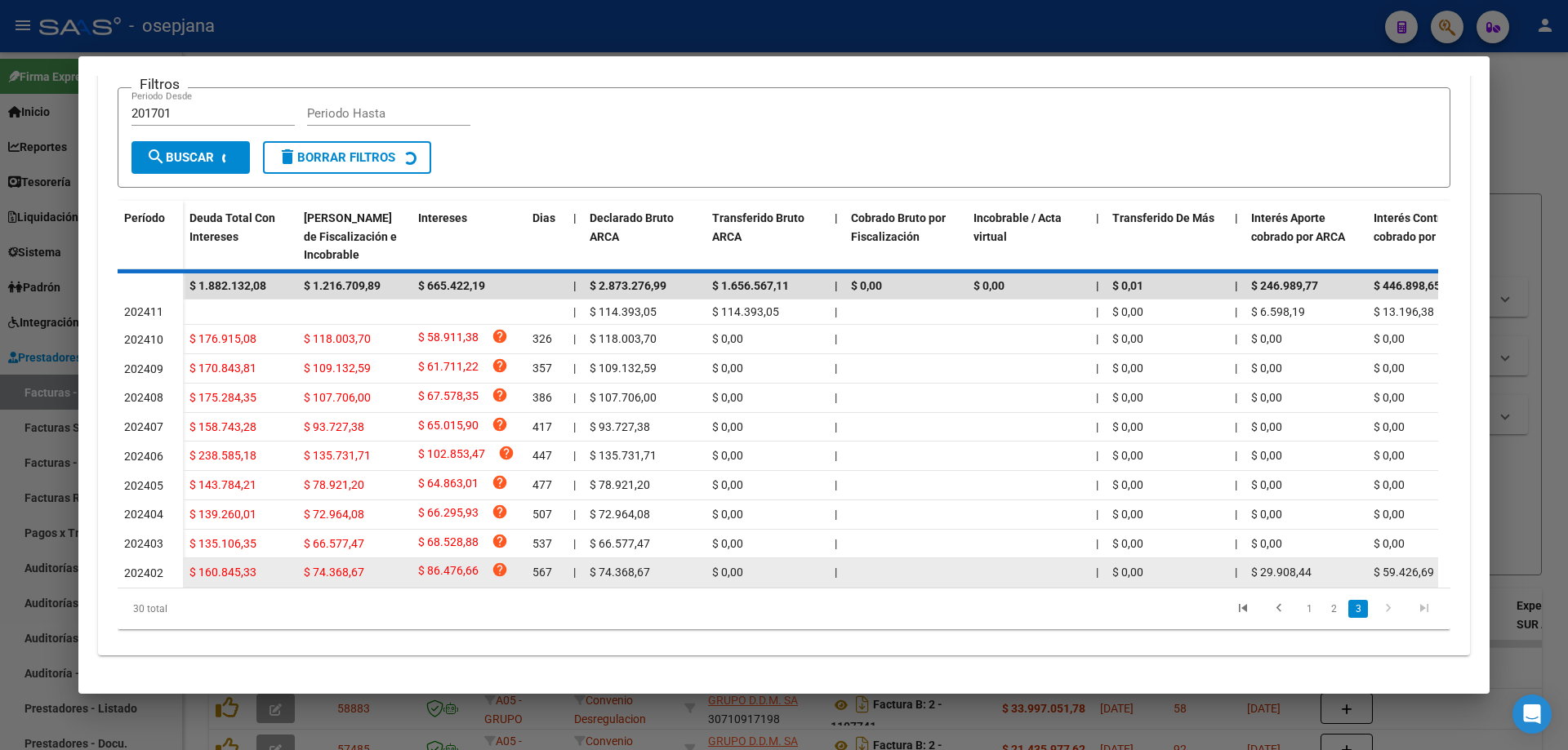
scroll to position [322, 0]
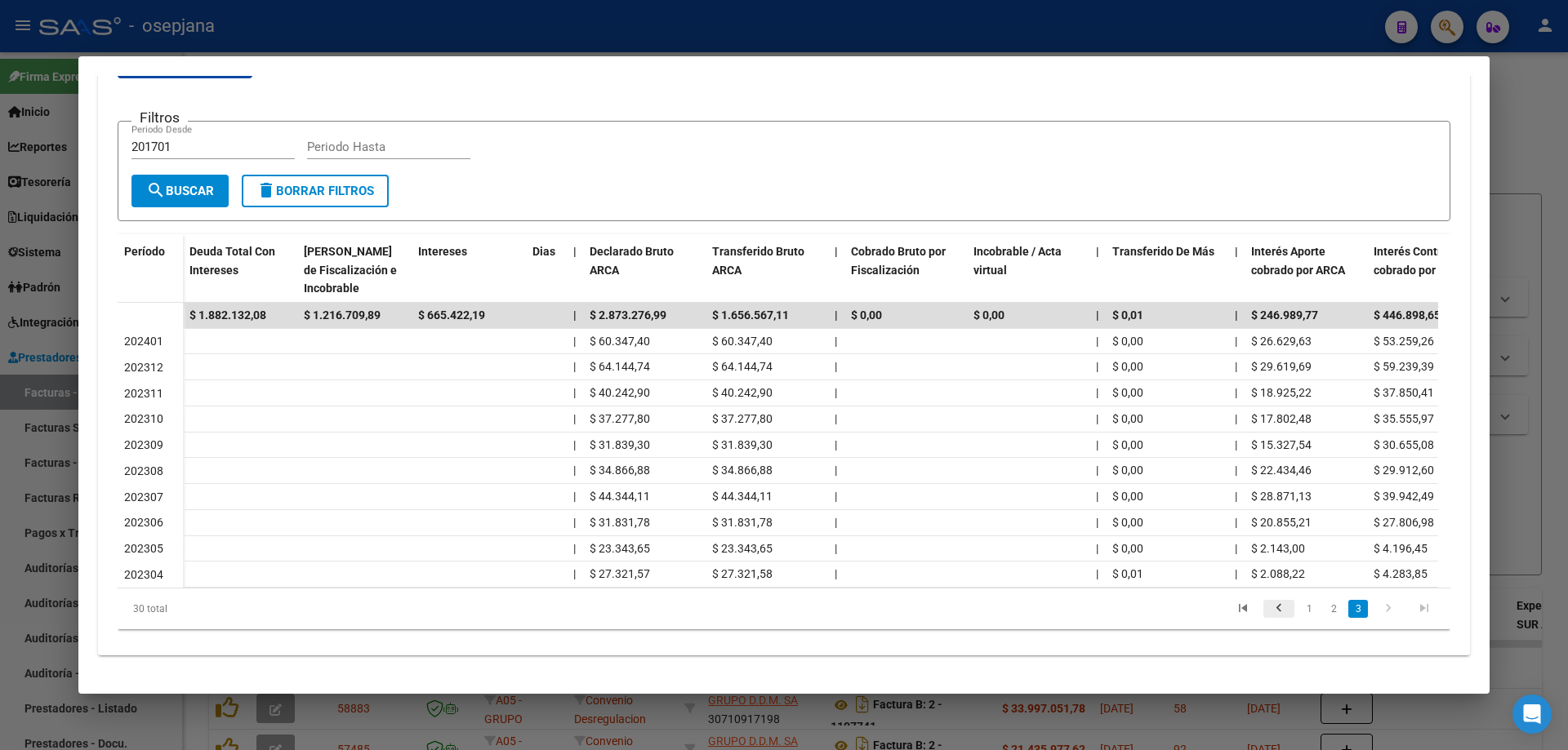
click at [1271, 611] on icon "go to previous page" at bounding box center [1279, 611] width 21 height 19
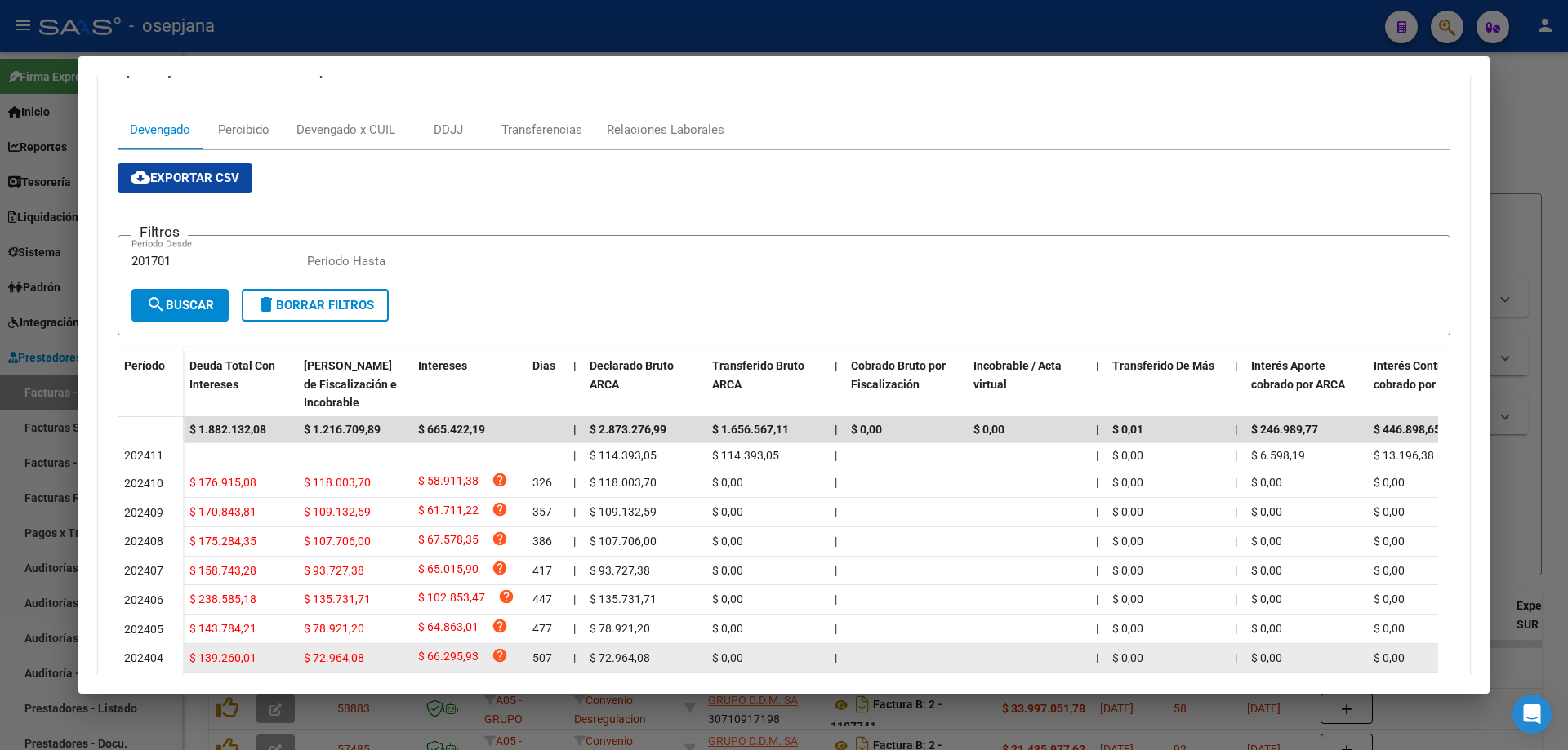
scroll to position [32, 0]
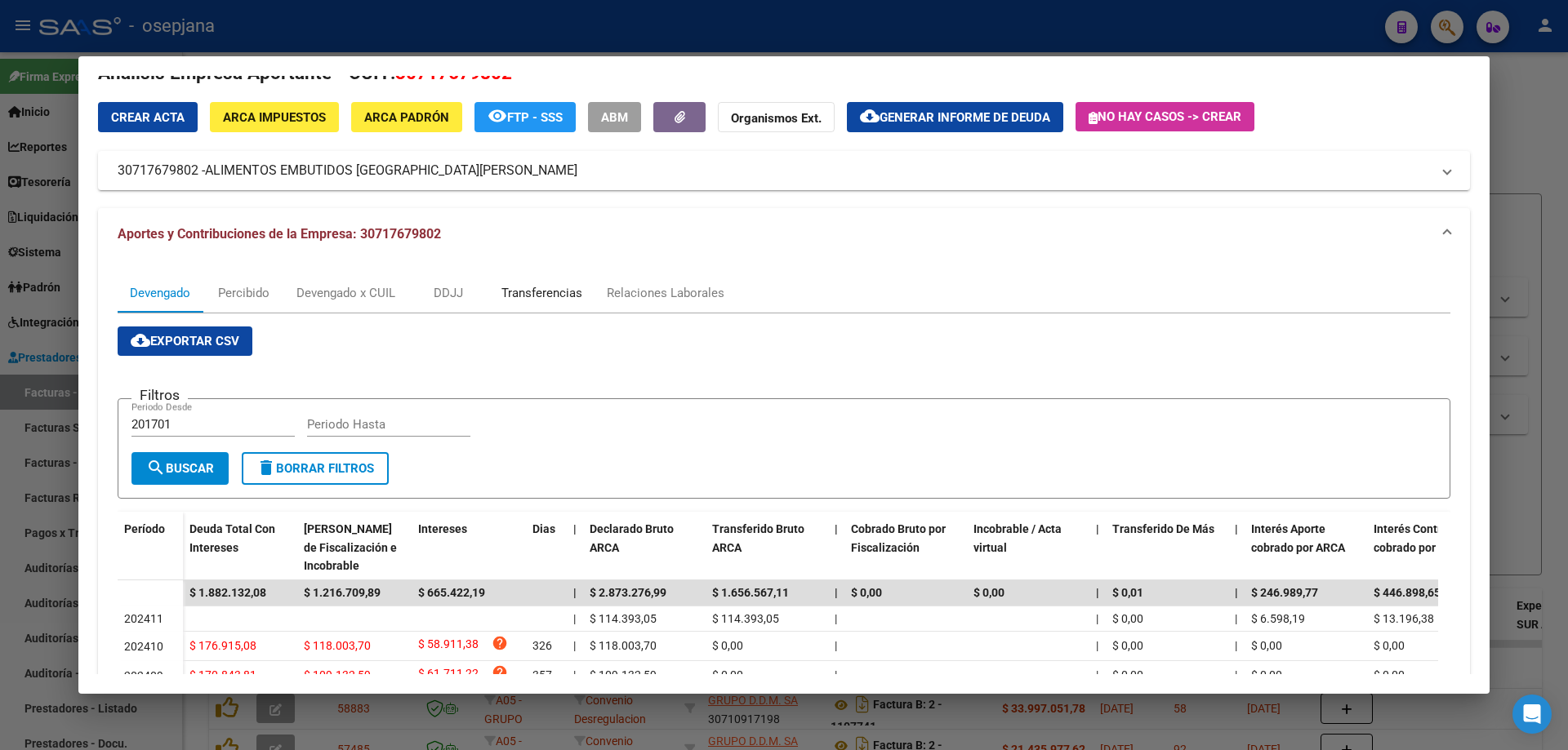
click at [538, 289] on div "Transferencias" at bounding box center [542, 293] width 81 height 18
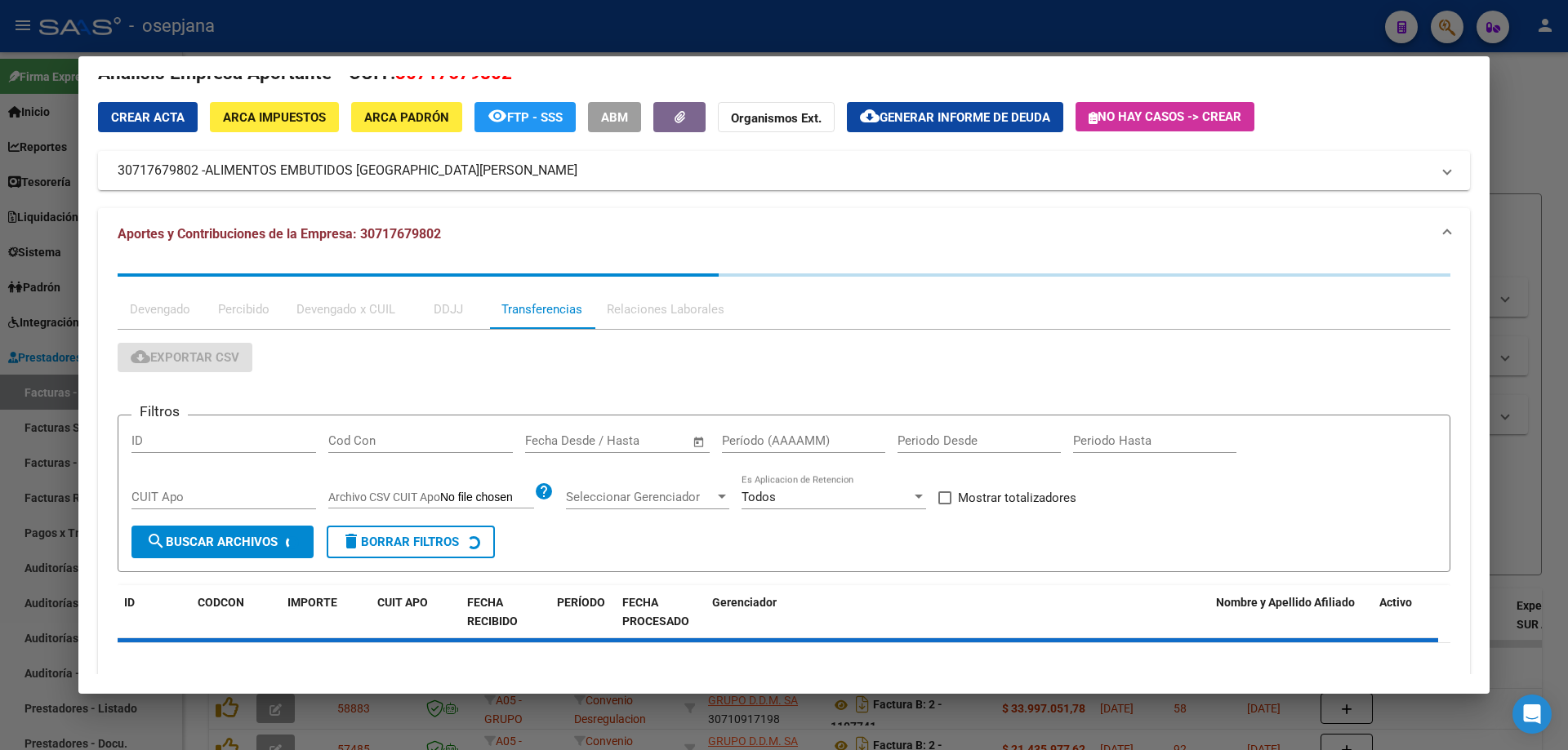
scroll to position [0, 0]
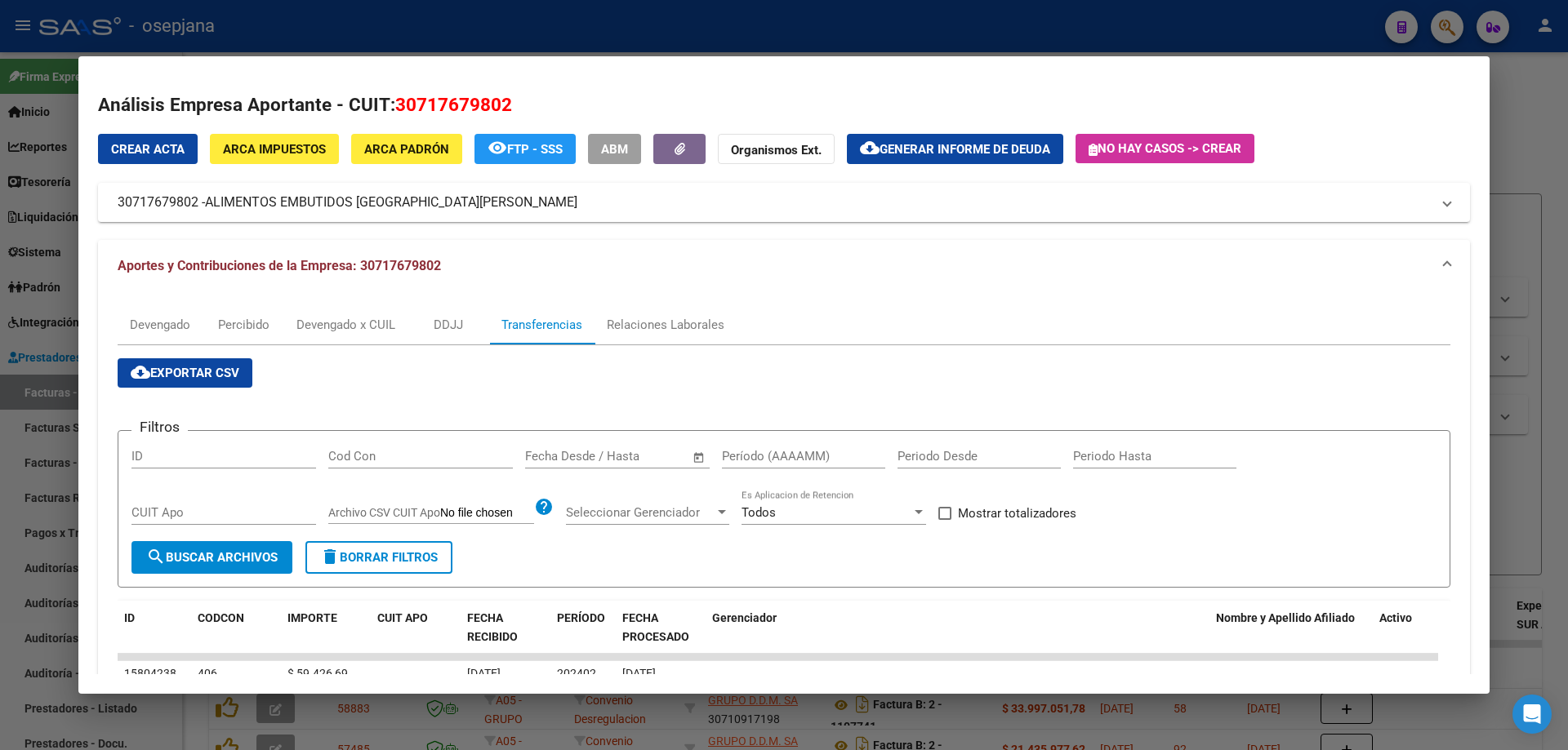
click at [751, 454] on input "Período (AAAAMM)" at bounding box center [804, 456] width 163 height 15
type input "202402"
click at [262, 551] on span "search Buscar Archivos" at bounding box center [212, 557] width 132 height 15
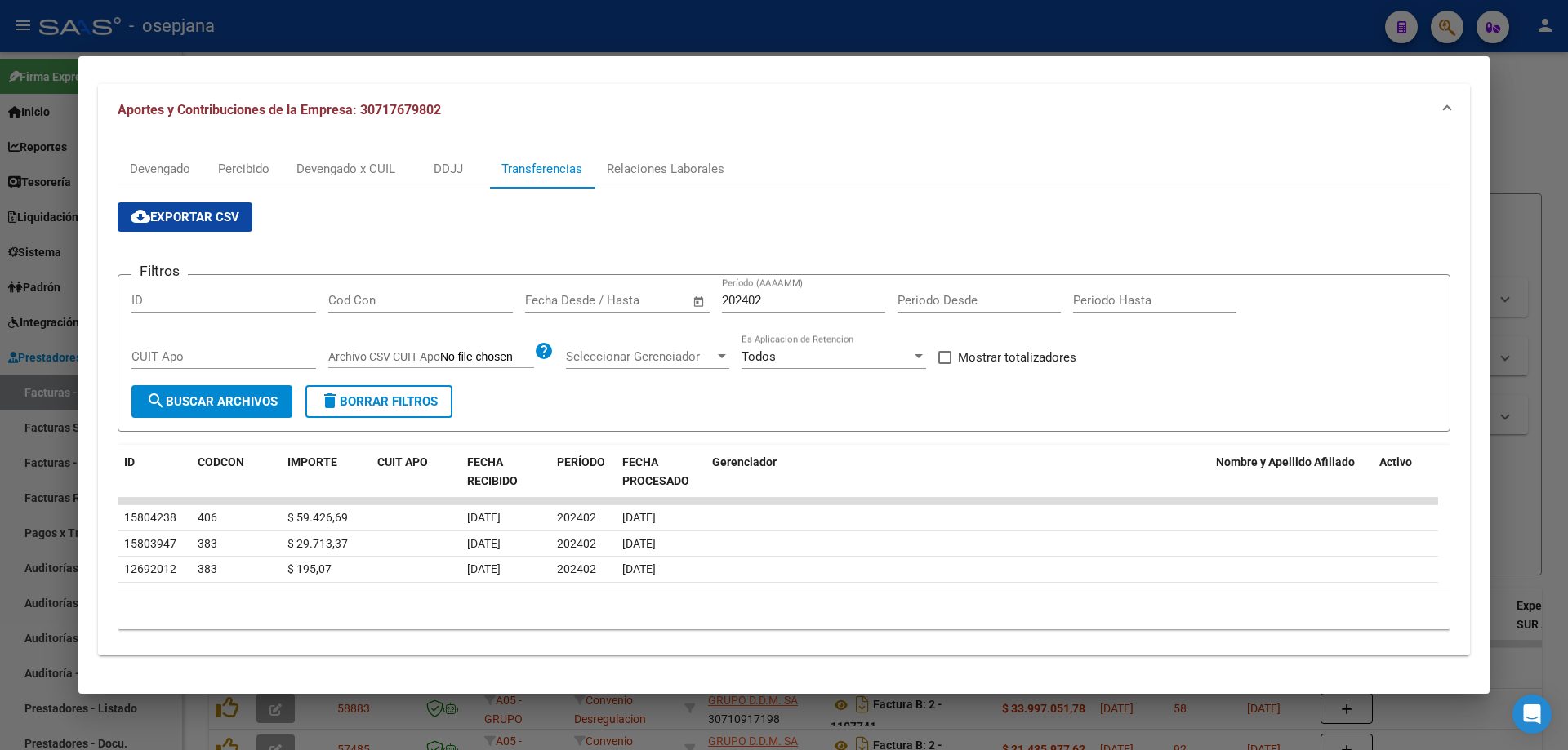
click at [975, 357] on span "Mostrar totalizadores" at bounding box center [1017, 358] width 118 height 19
click at [945, 364] on input "Mostrar totalizadores" at bounding box center [944, 364] width 1 height 1
checkbox input "true"
click at [196, 405] on span "search Buscar Archivos" at bounding box center [212, 402] width 132 height 15
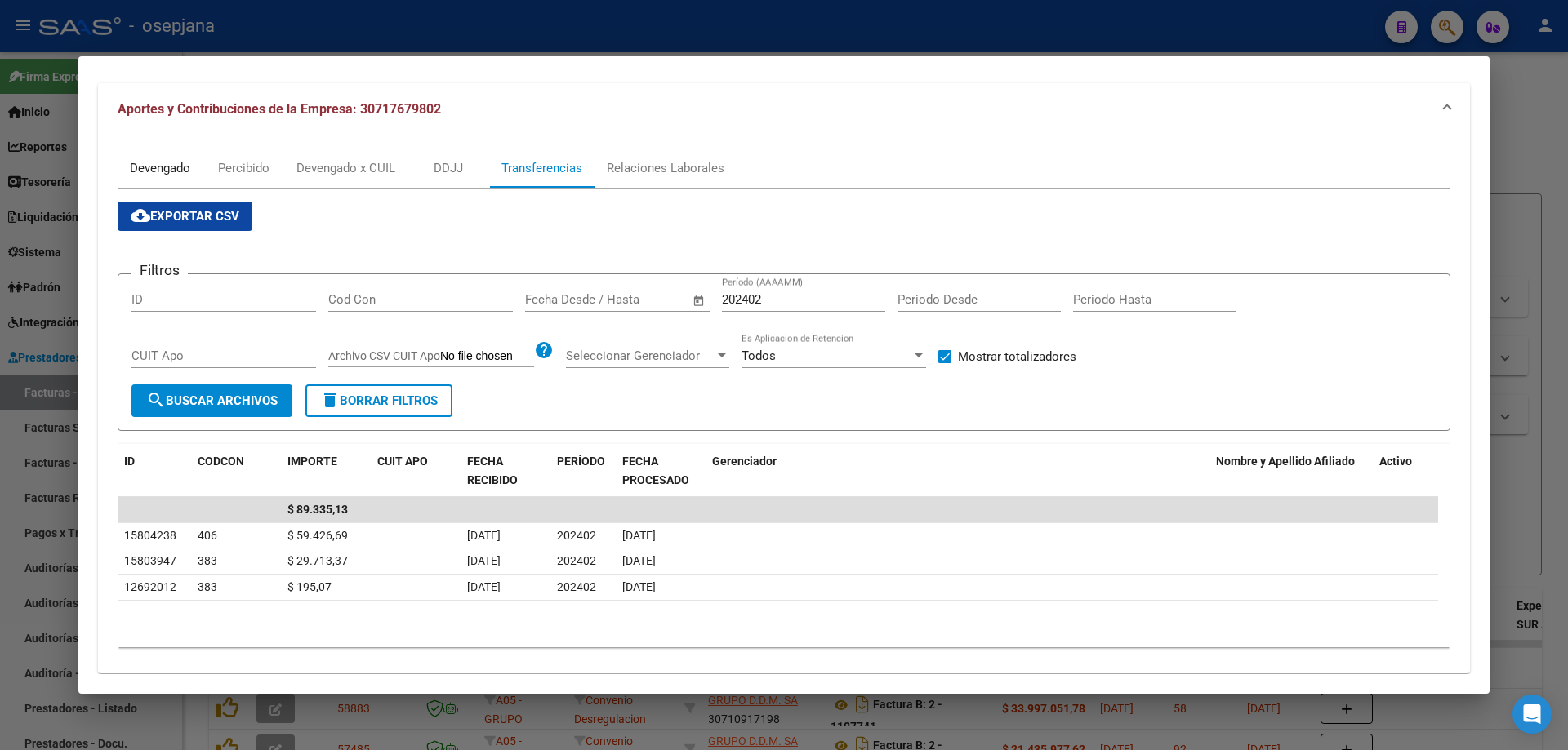
click at [189, 170] on div "Devengado" at bounding box center [160, 168] width 61 height 18
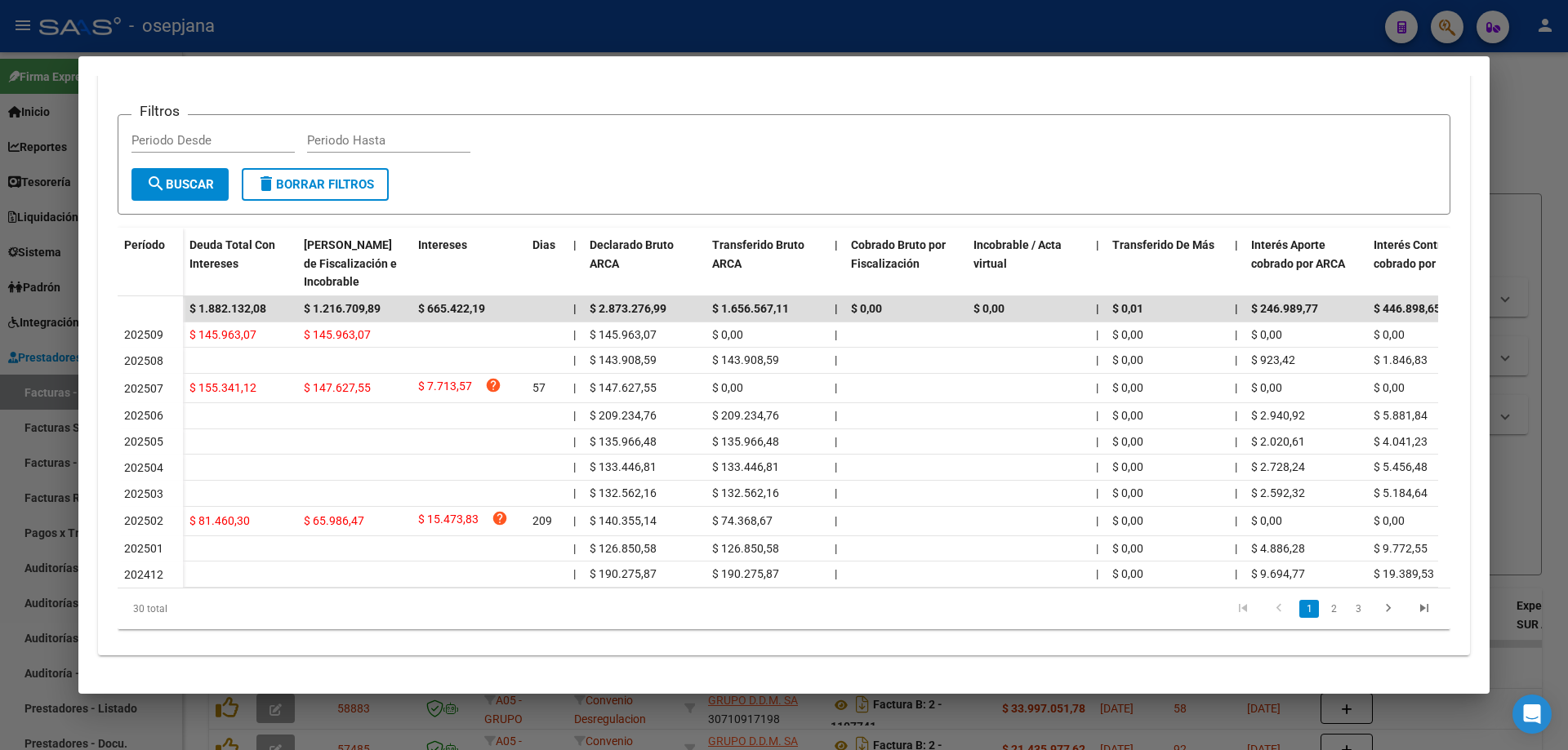
scroll to position [330, 0]
click at [1380, 611] on icon "go to next page" at bounding box center [1388, 611] width 21 height 19
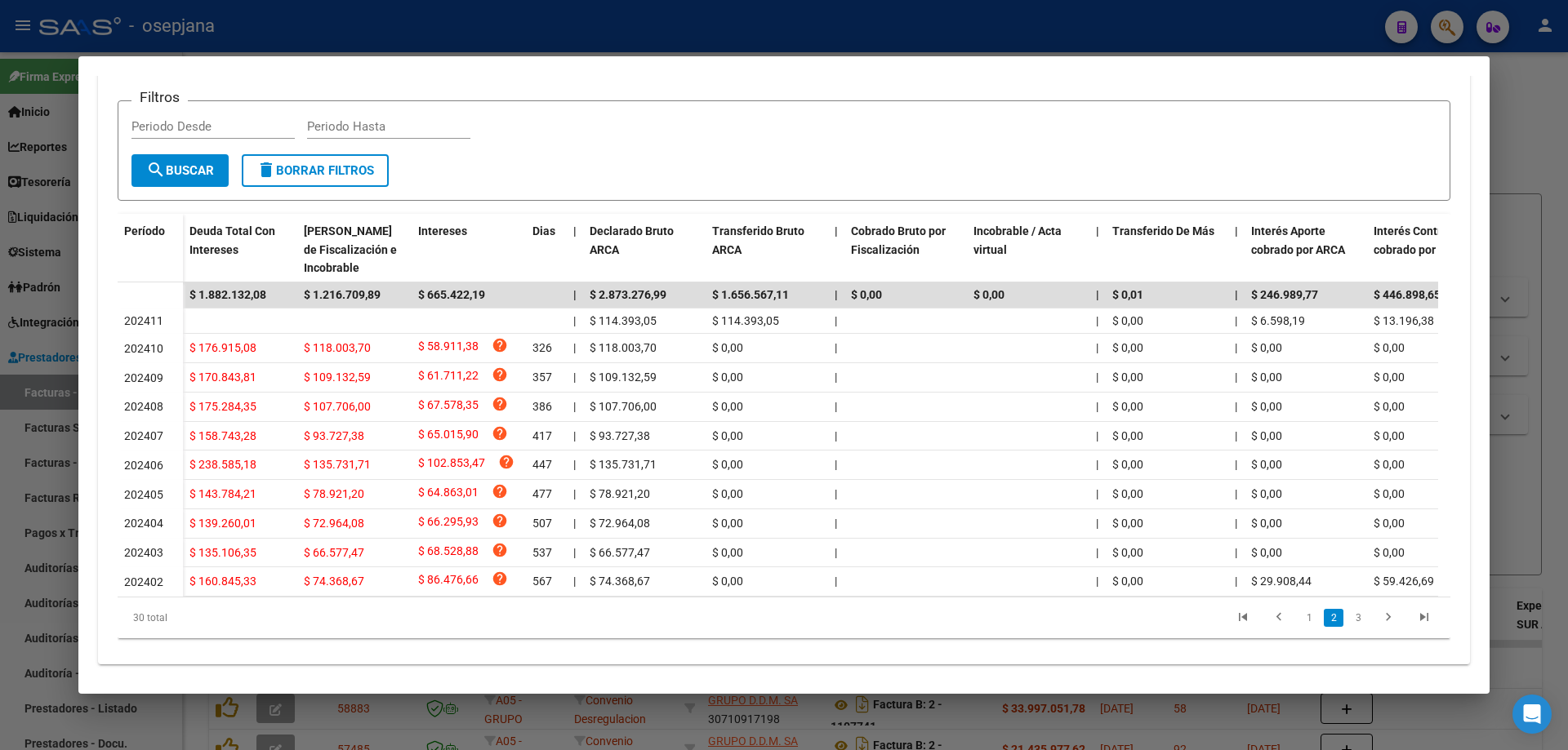
drag, startPoint x: 526, startPoint y: 603, endPoint x: 787, endPoint y: 621, distance: 261.6
click at [787, 621] on div "Período Deuda Total Con Intereses Deuda Bruta Neto de Fiscalización e Incobrabl…" at bounding box center [784, 426] width 1333 height 425
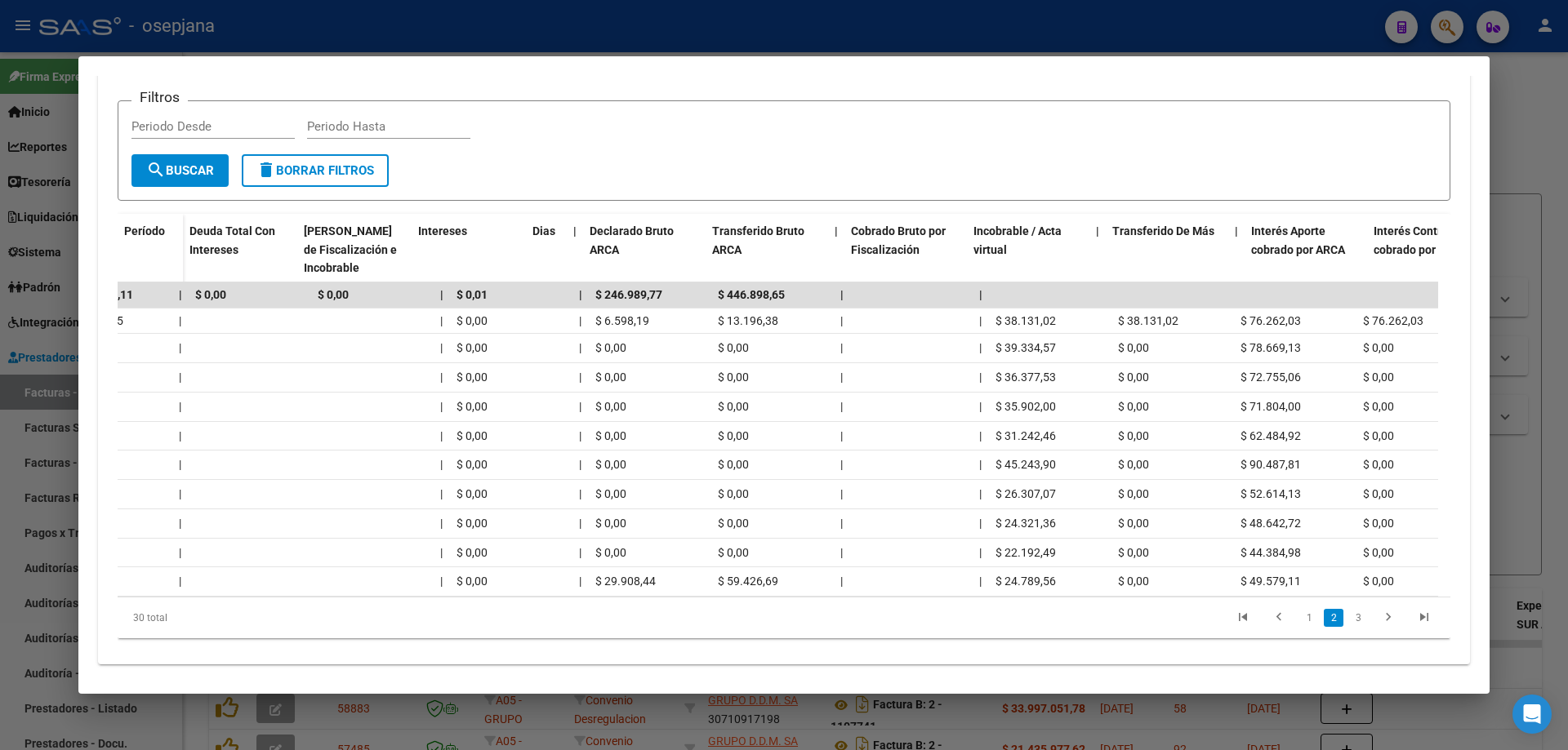
scroll to position [0, 0]
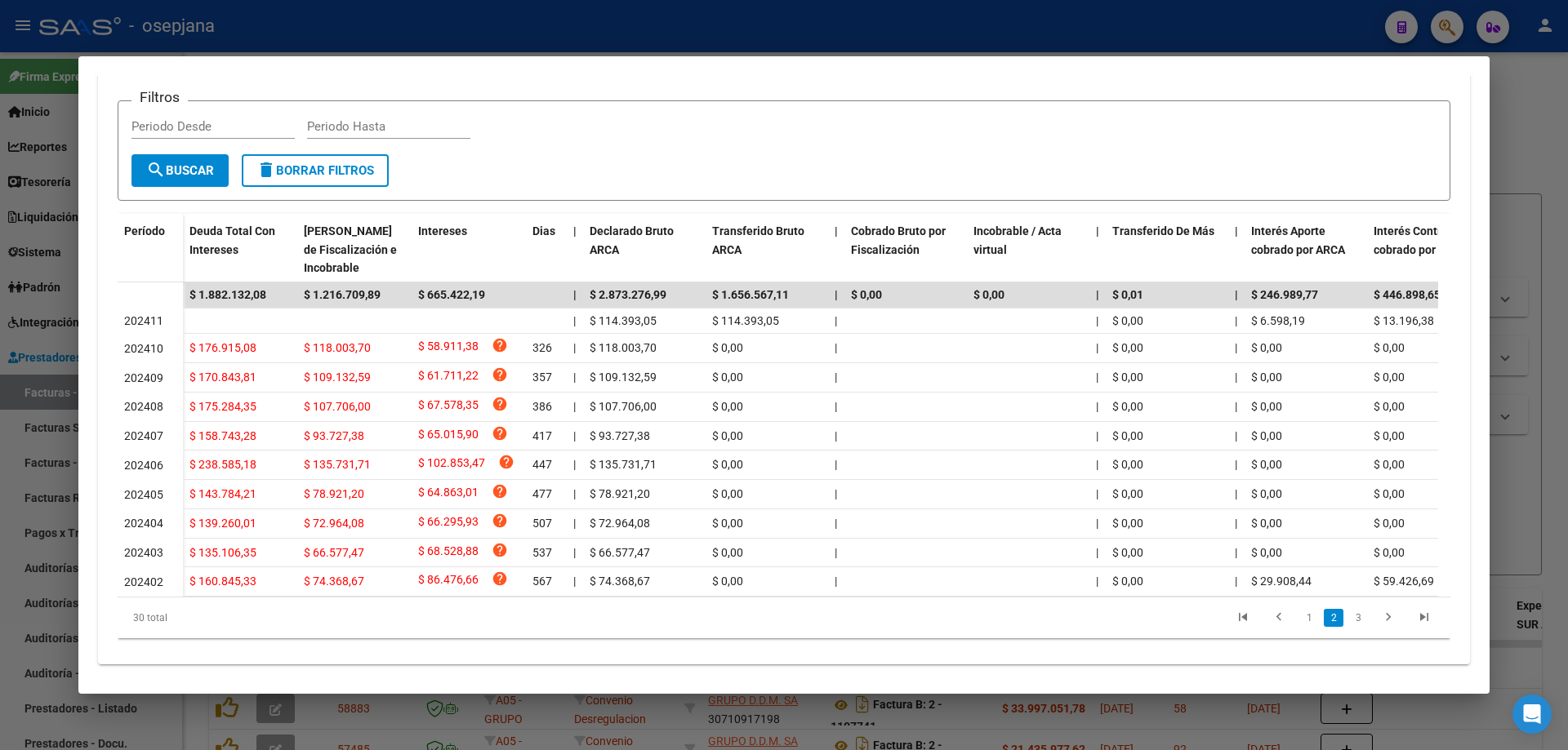
click at [480, 632] on datatable-pager "1 2 3" at bounding box center [916, 618] width 1053 height 28
